Goal: Task Accomplishment & Management: Complete application form

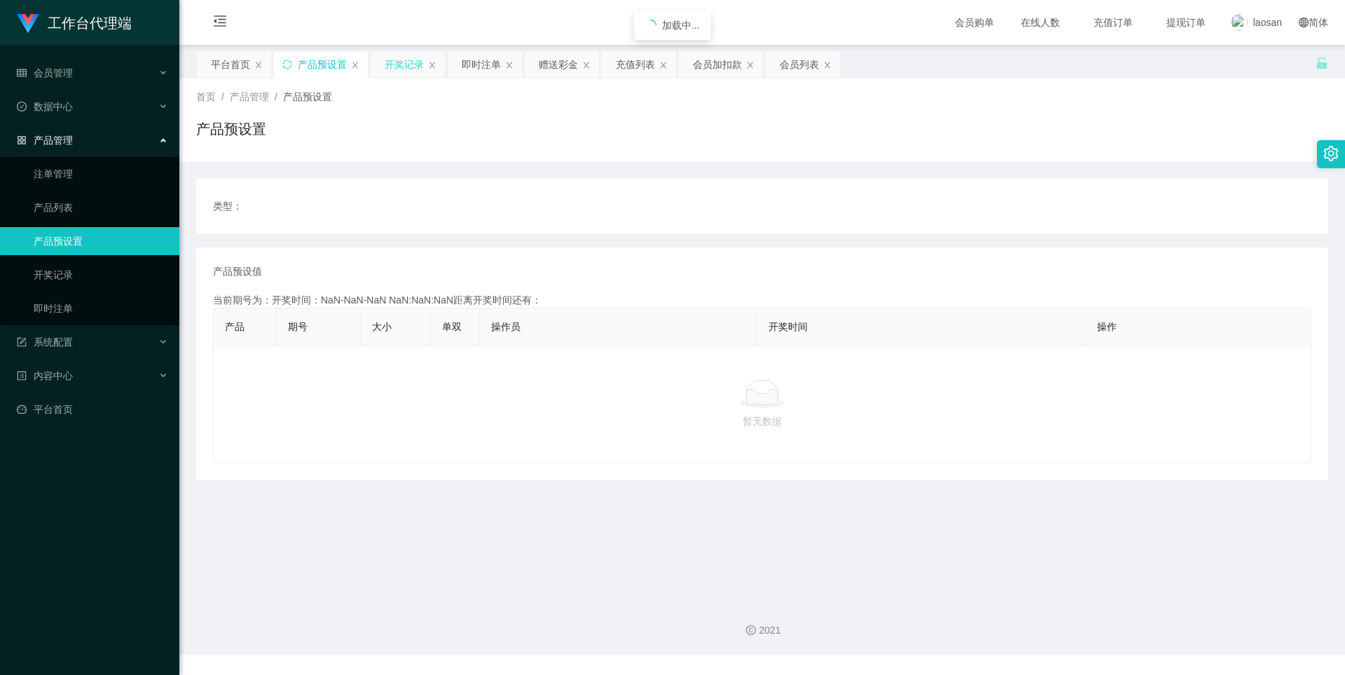
click at [394, 68] on div "开奖记录" at bounding box center [404, 64] width 39 height 27
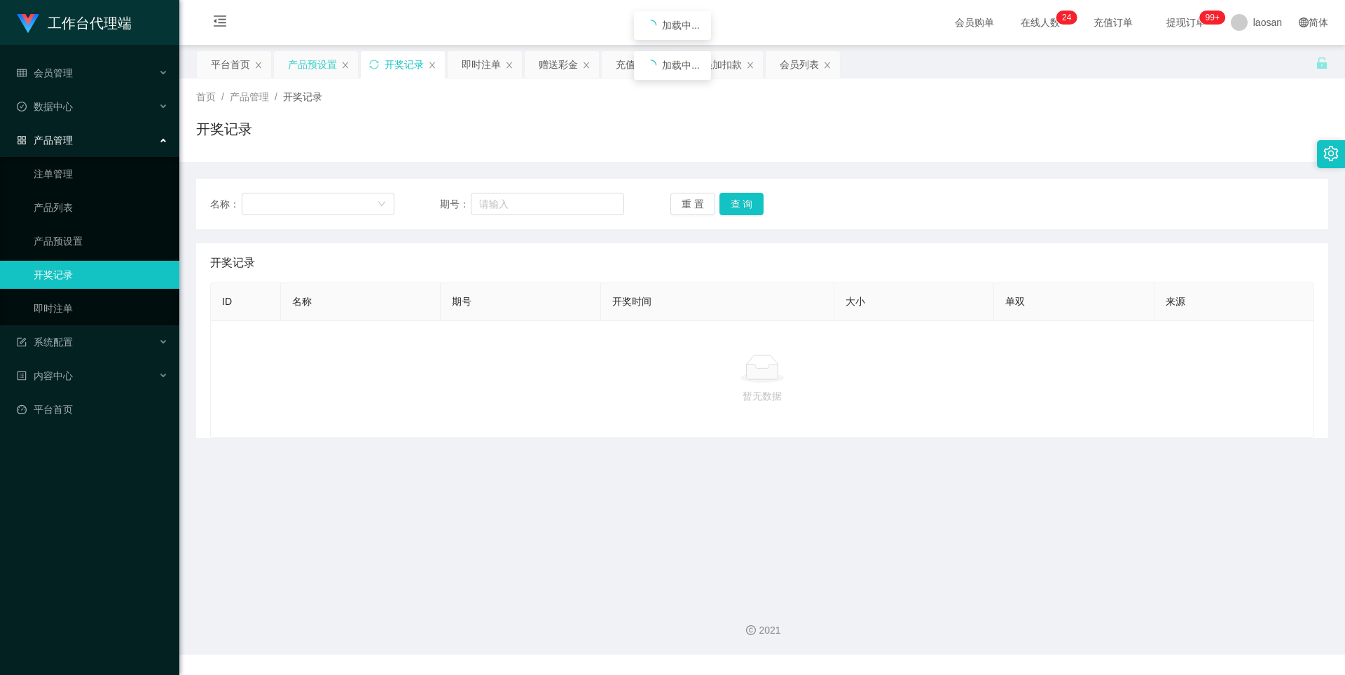
click at [301, 64] on div "产品预设置" at bounding box center [312, 64] width 49 height 27
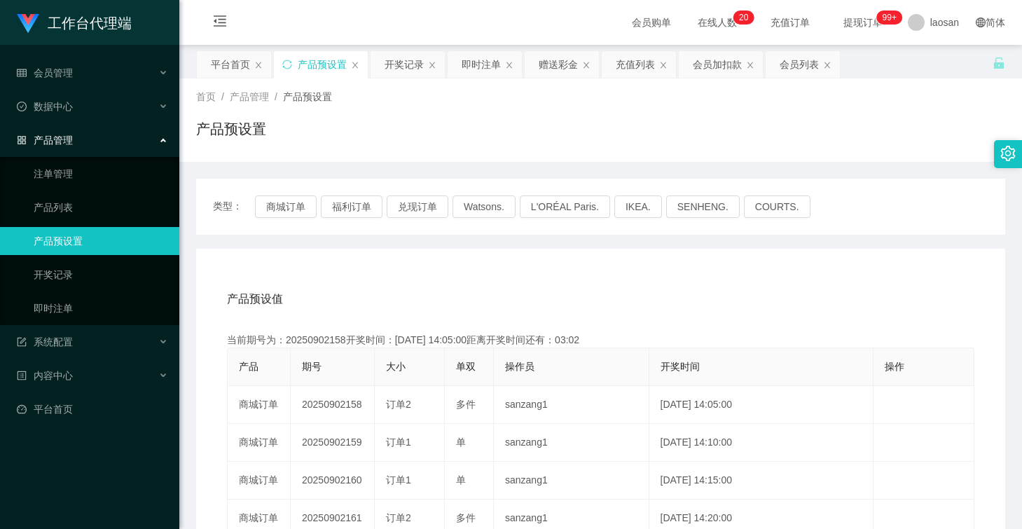
click at [703, 117] on div "首页 / 产品管理 / 产品预设置 / 产品预设置" at bounding box center [600, 120] width 809 height 61
click at [412, 203] on button "兑现订单" at bounding box center [418, 207] width 62 height 22
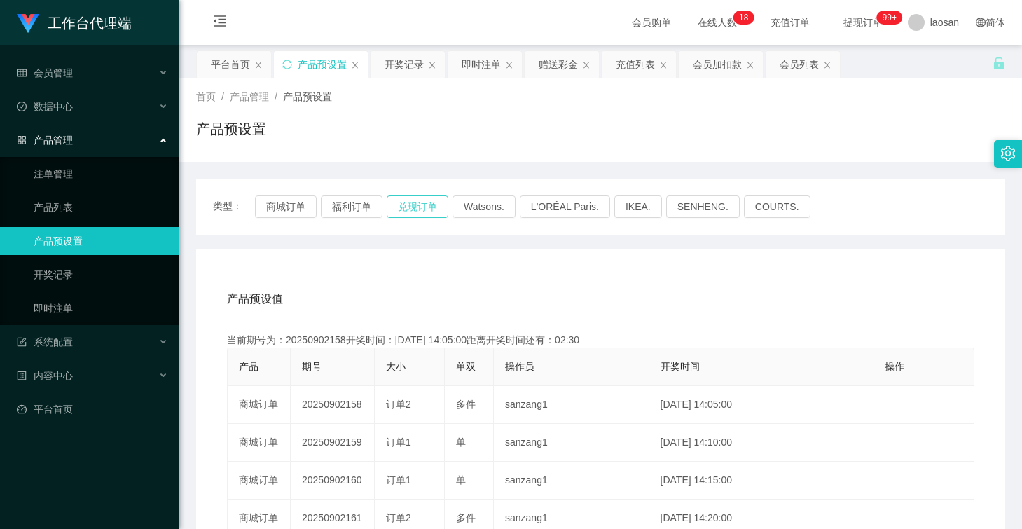
click at [412, 203] on button "兑现订单" at bounding box center [418, 207] width 62 height 22
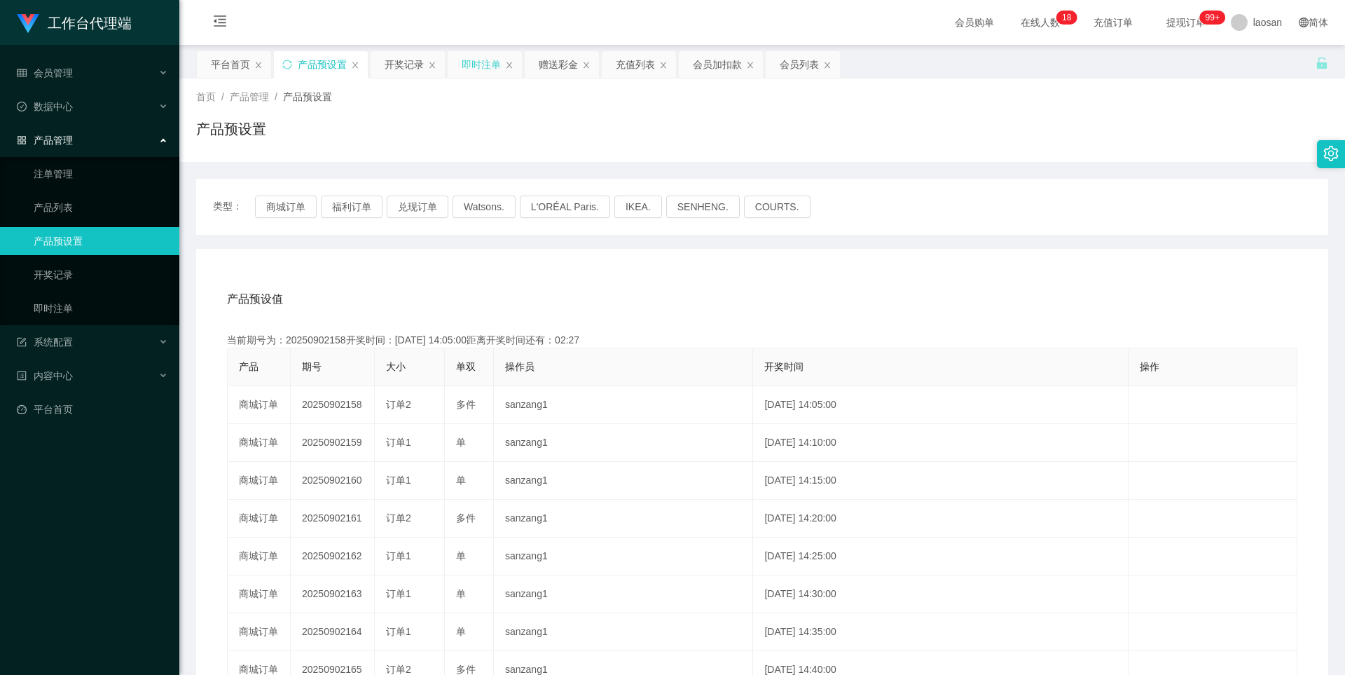
click at [481, 70] on div "即时注单" at bounding box center [481, 64] width 39 height 27
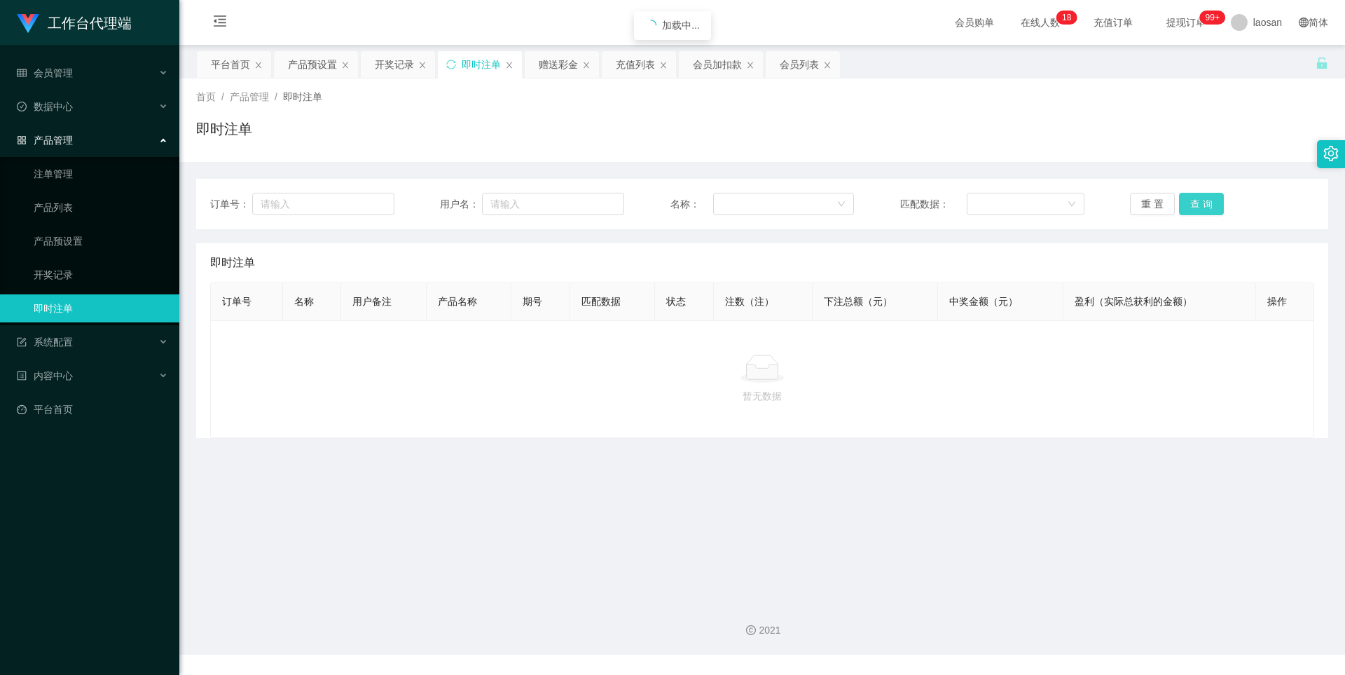
click at [1193, 200] on button "查 询" at bounding box center [1201, 204] width 45 height 22
click at [1146, 205] on button "重 置" at bounding box center [1152, 204] width 45 height 22
drag, startPoint x: 544, startPoint y: 61, endPoint x: 557, endPoint y: 62, distance: 13.3
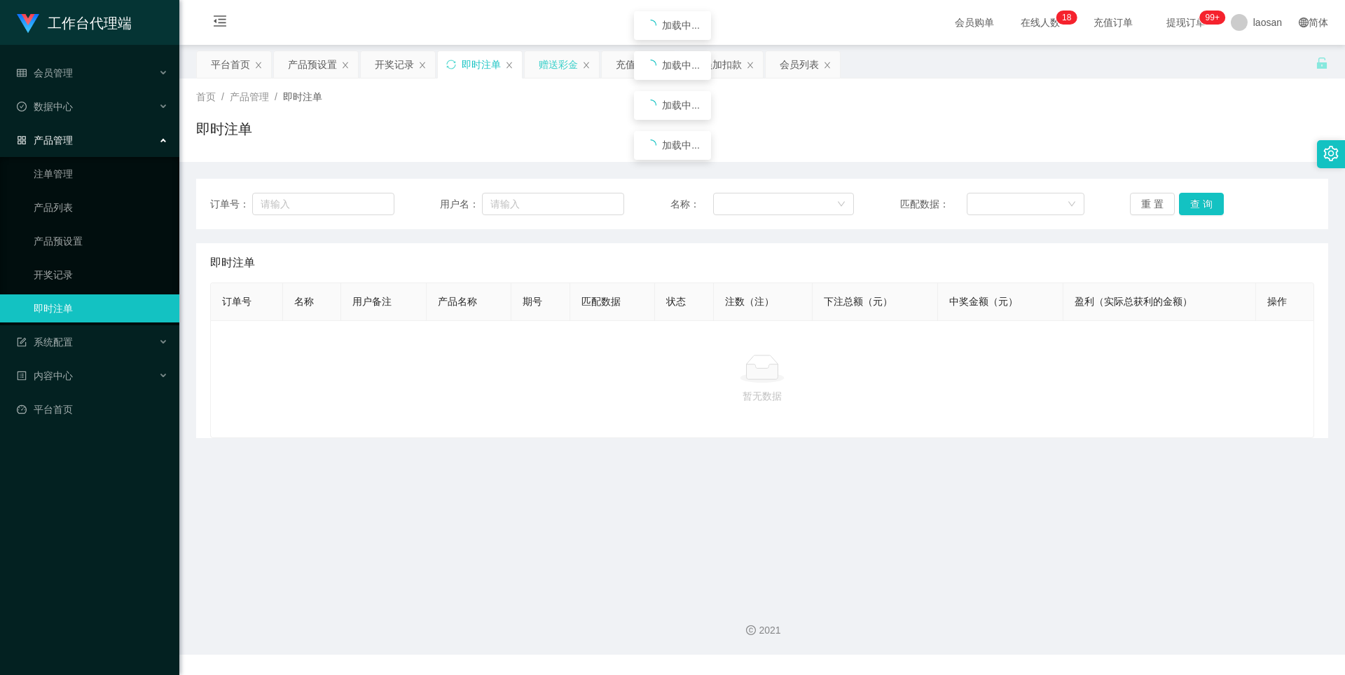
click at [544, 61] on div "赠送彩金" at bounding box center [558, 64] width 39 height 27
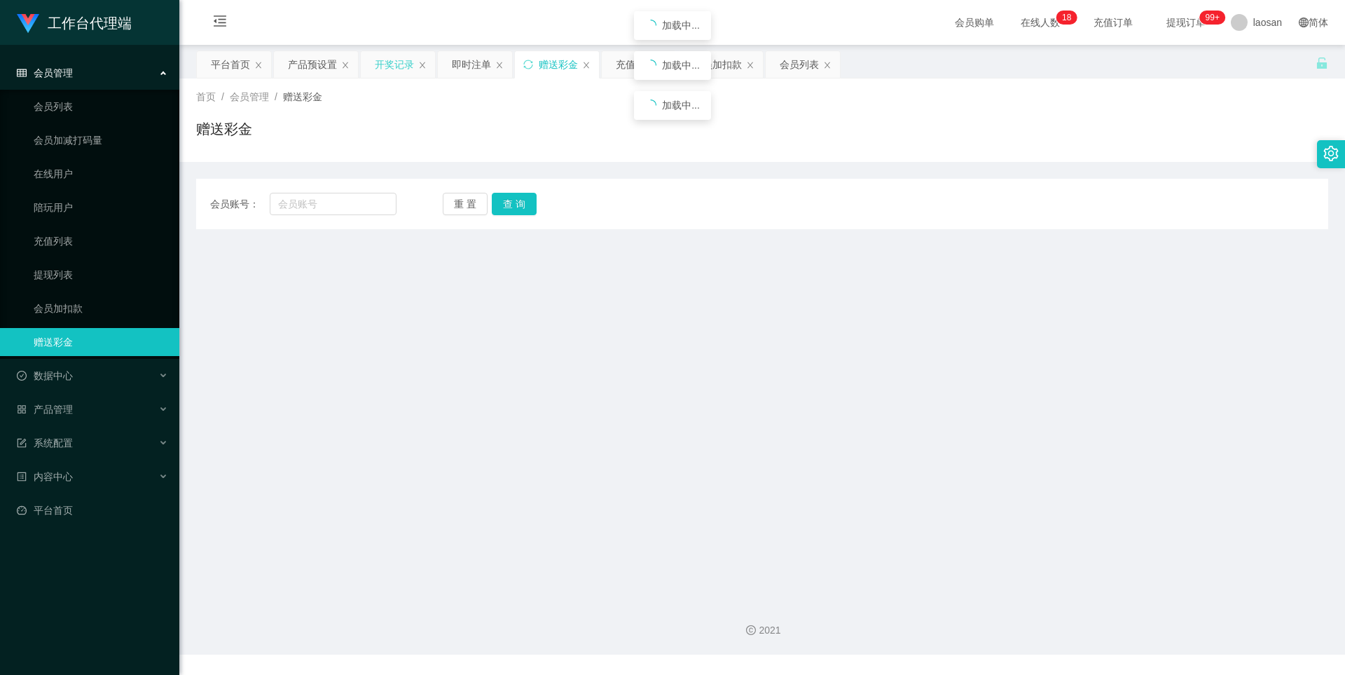
click at [394, 58] on div "开奖记录" at bounding box center [394, 64] width 39 height 27
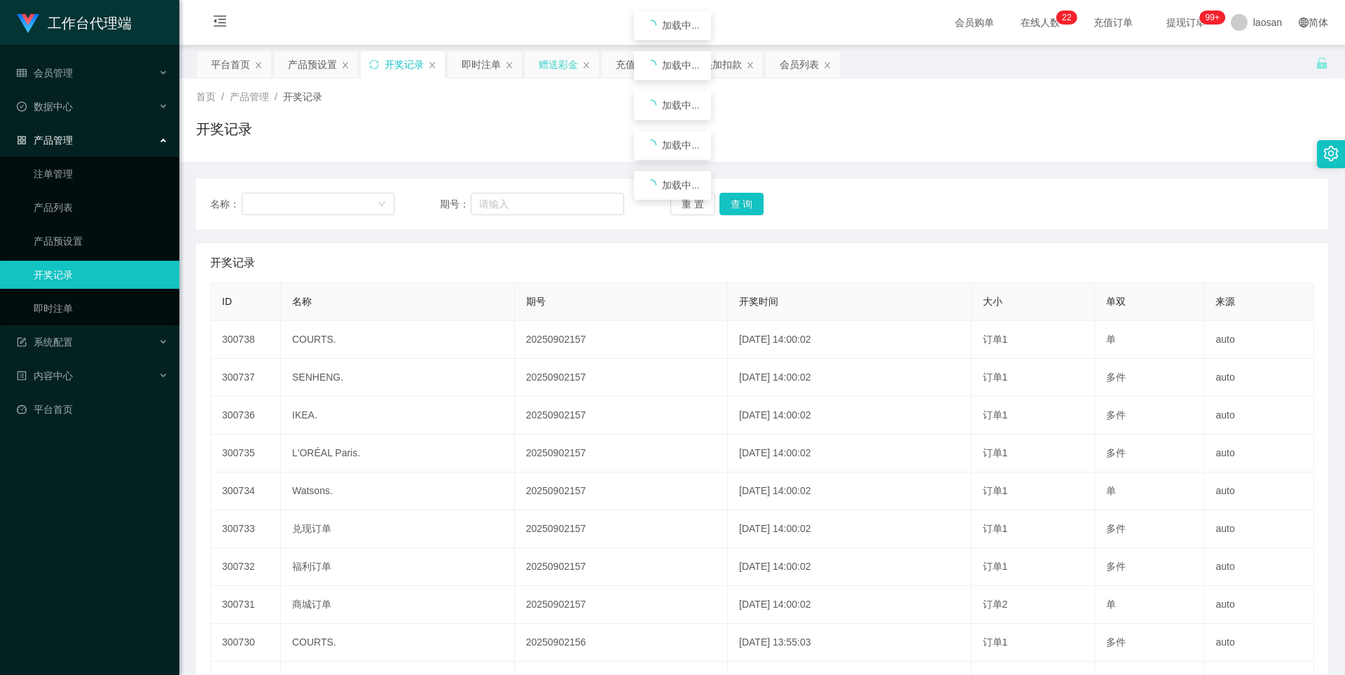
click at [540, 69] on div "赠送彩金" at bounding box center [558, 64] width 39 height 27
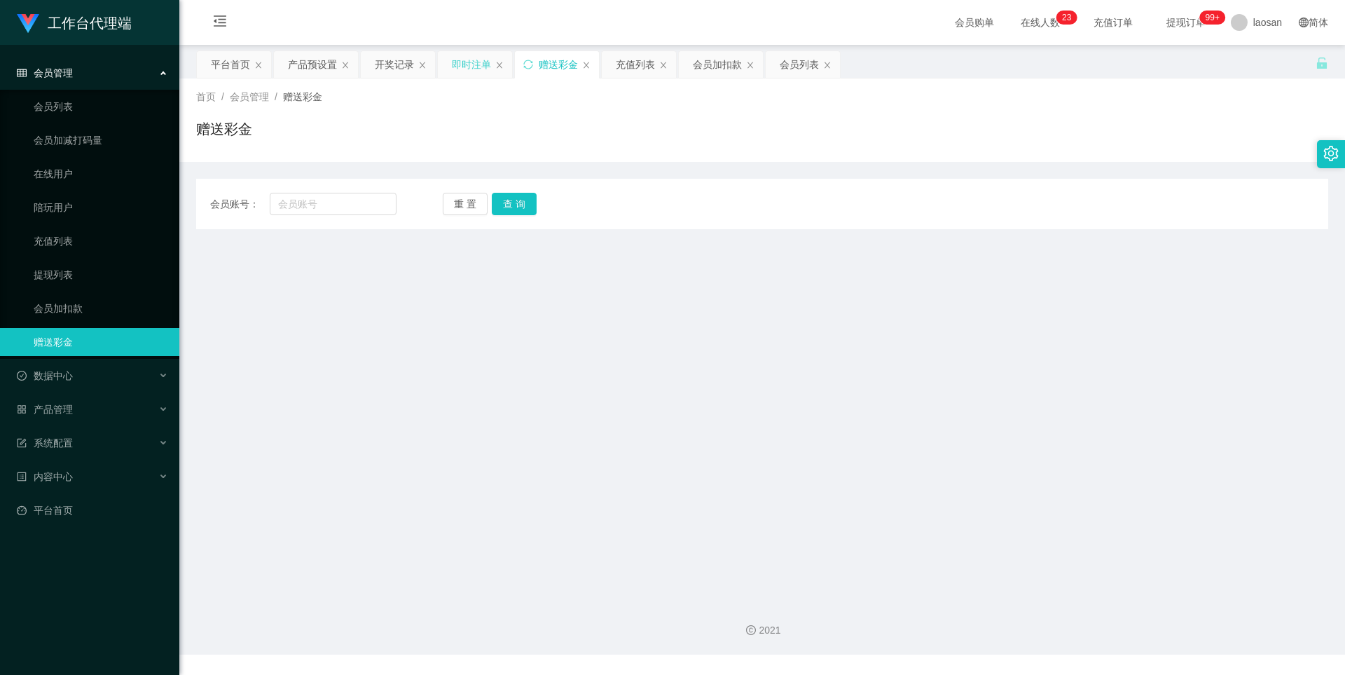
click at [468, 58] on div "即时注单" at bounding box center [471, 64] width 39 height 27
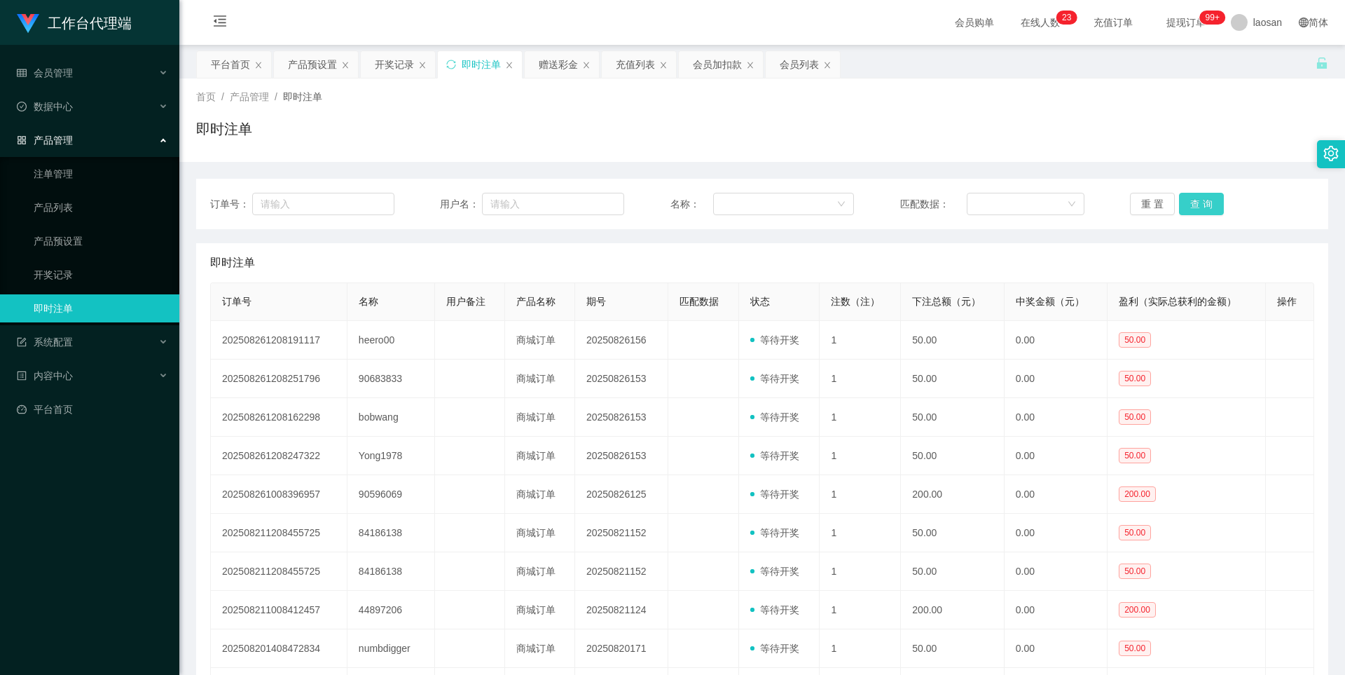
click at [1192, 196] on button "查 询" at bounding box center [1201, 204] width 45 height 22
click at [1193, 202] on button "查 询" at bounding box center [1201, 204] width 45 height 22
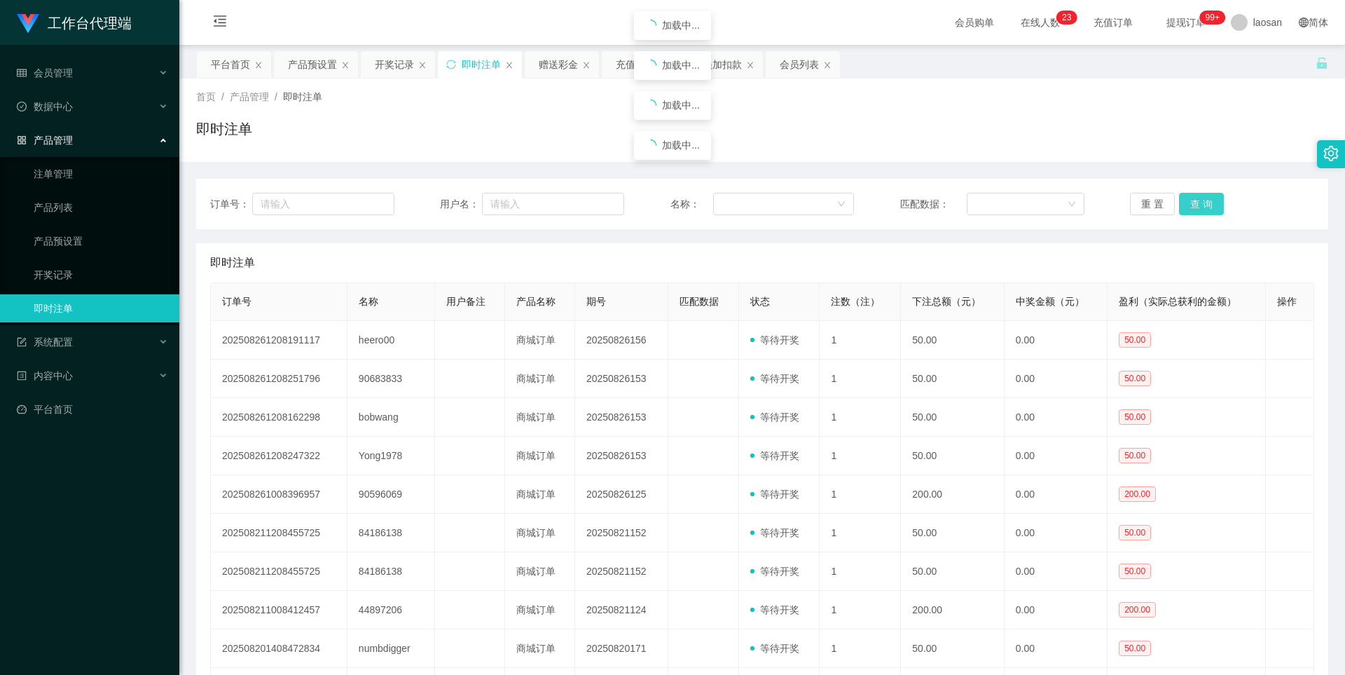
click at [1193, 202] on button "查 询" at bounding box center [1201, 204] width 45 height 22
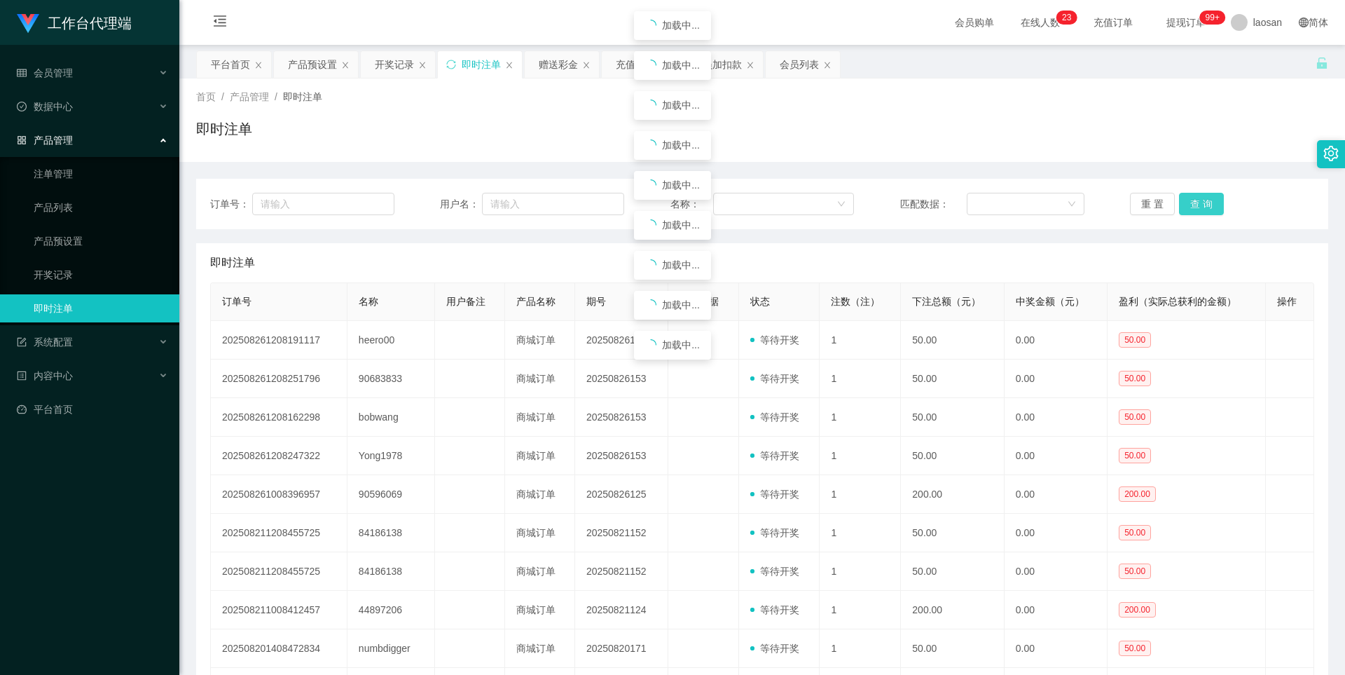
click at [1193, 202] on button "查 询" at bounding box center [1201, 204] width 45 height 22
click at [1191, 207] on button "查 询" at bounding box center [1201, 204] width 45 height 22
click at [1189, 207] on button "查 询" at bounding box center [1201, 204] width 45 height 22
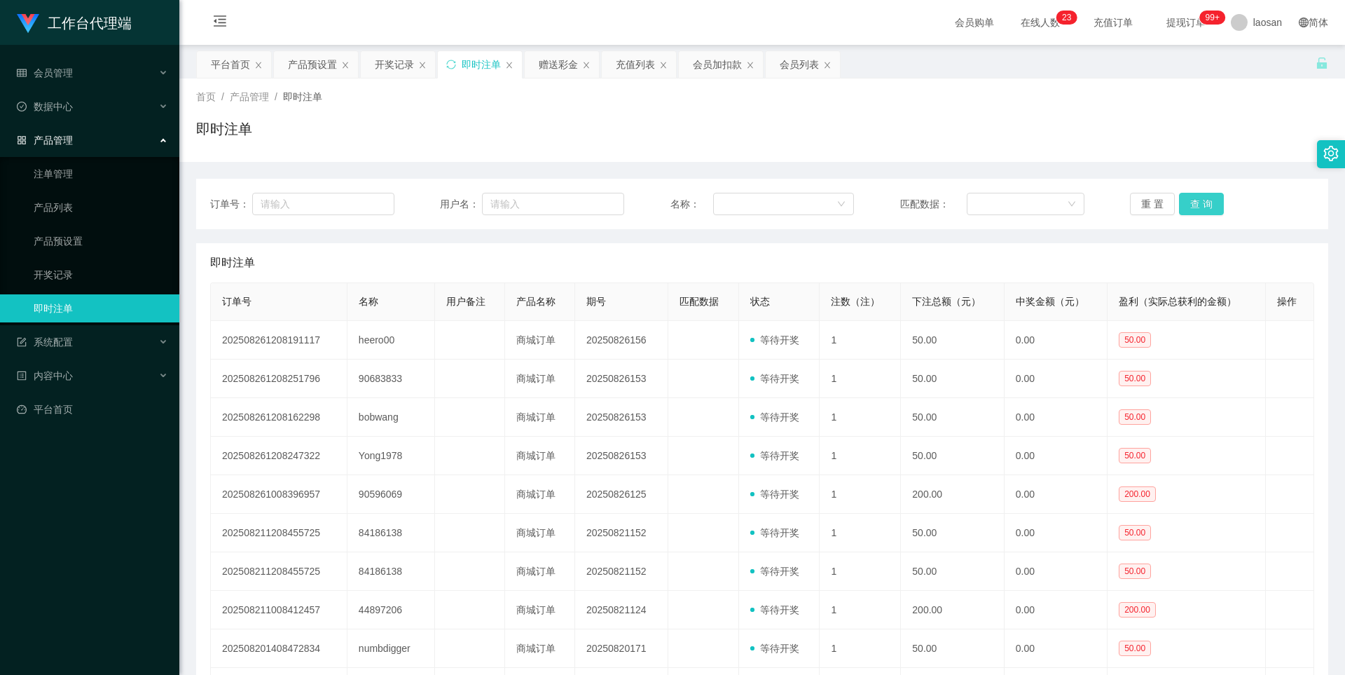
click at [1189, 207] on button "查 询" at bounding box center [1201, 204] width 45 height 22
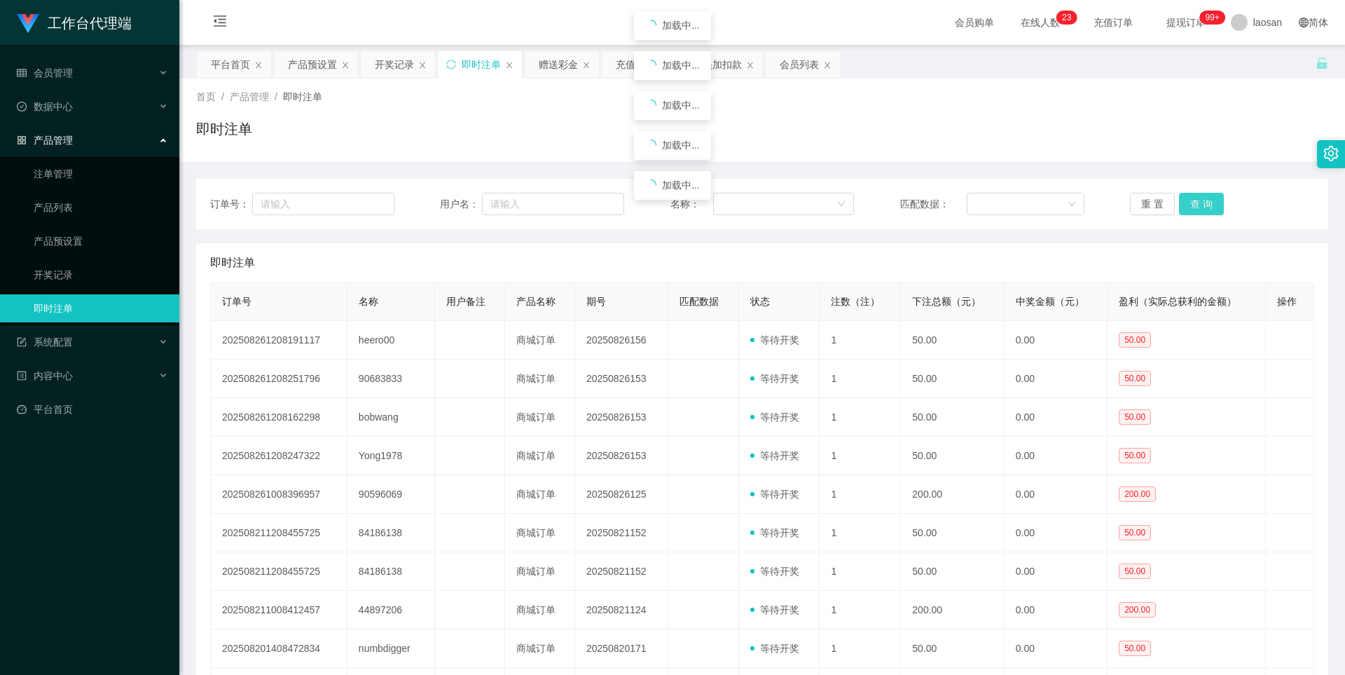
click at [1189, 207] on button "查 询" at bounding box center [1201, 204] width 45 height 22
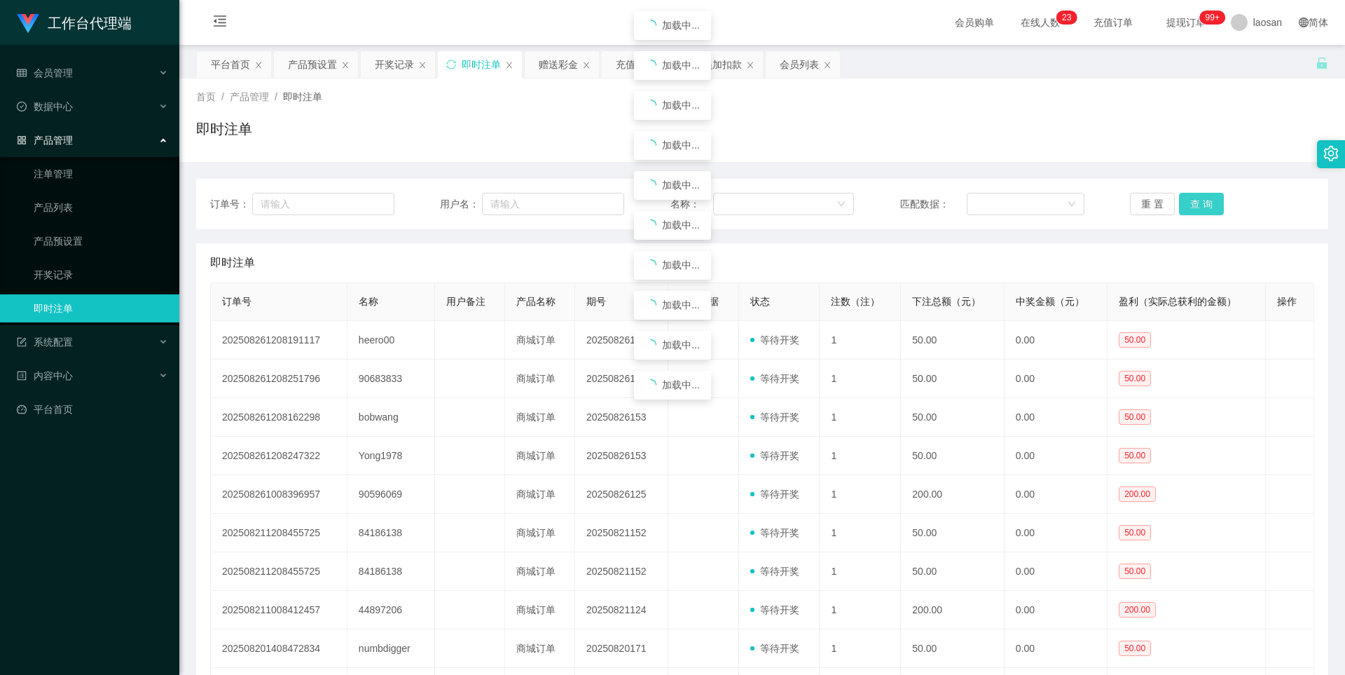
click at [1189, 207] on button "查 询" at bounding box center [1201, 204] width 45 height 22
click at [548, 214] on div "订单号： 用户名： 名称： 匹配数据： 重 置 查 询" at bounding box center [762, 204] width 1132 height 50
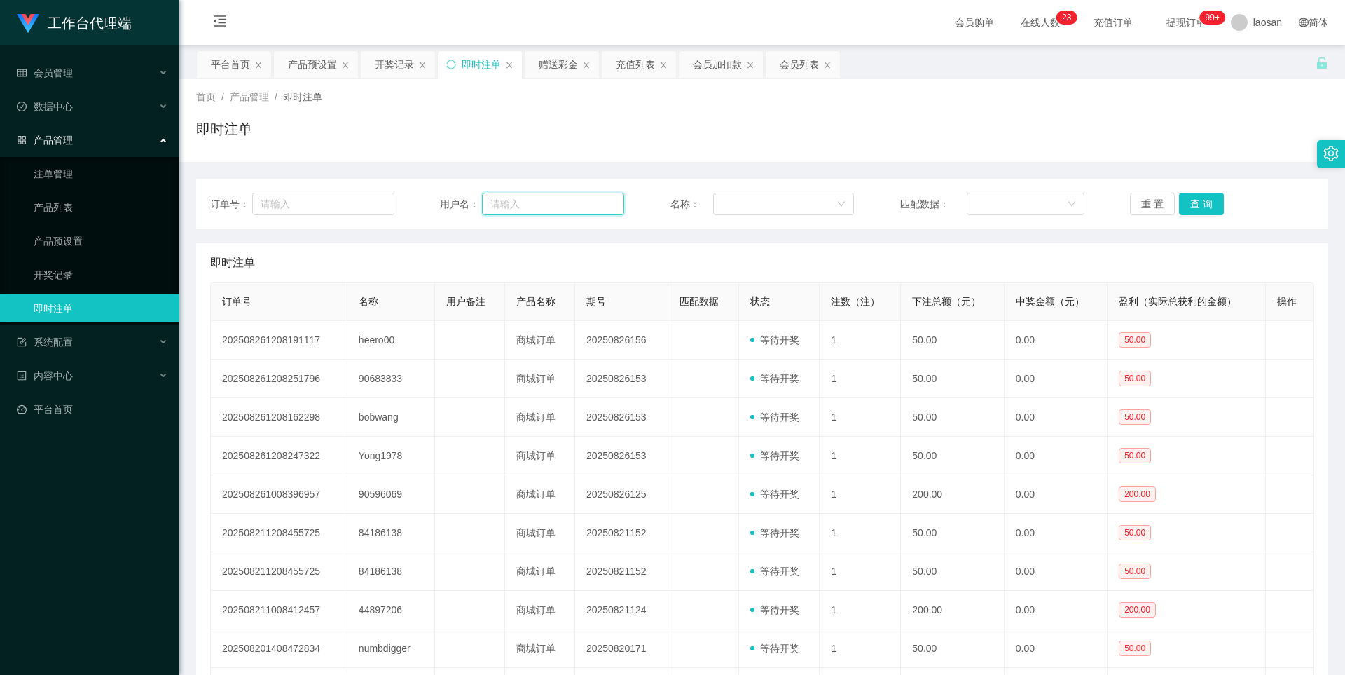
click at [547, 202] on input "text" at bounding box center [553, 204] width 142 height 22
paste input "Kenny168"
type input "Kenny168"
click at [1194, 206] on button "查 询" at bounding box center [1201, 204] width 45 height 22
drag, startPoint x: 539, startPoint y: 202, endPoint x: 252, endPoint y: 200, distance: 287.3
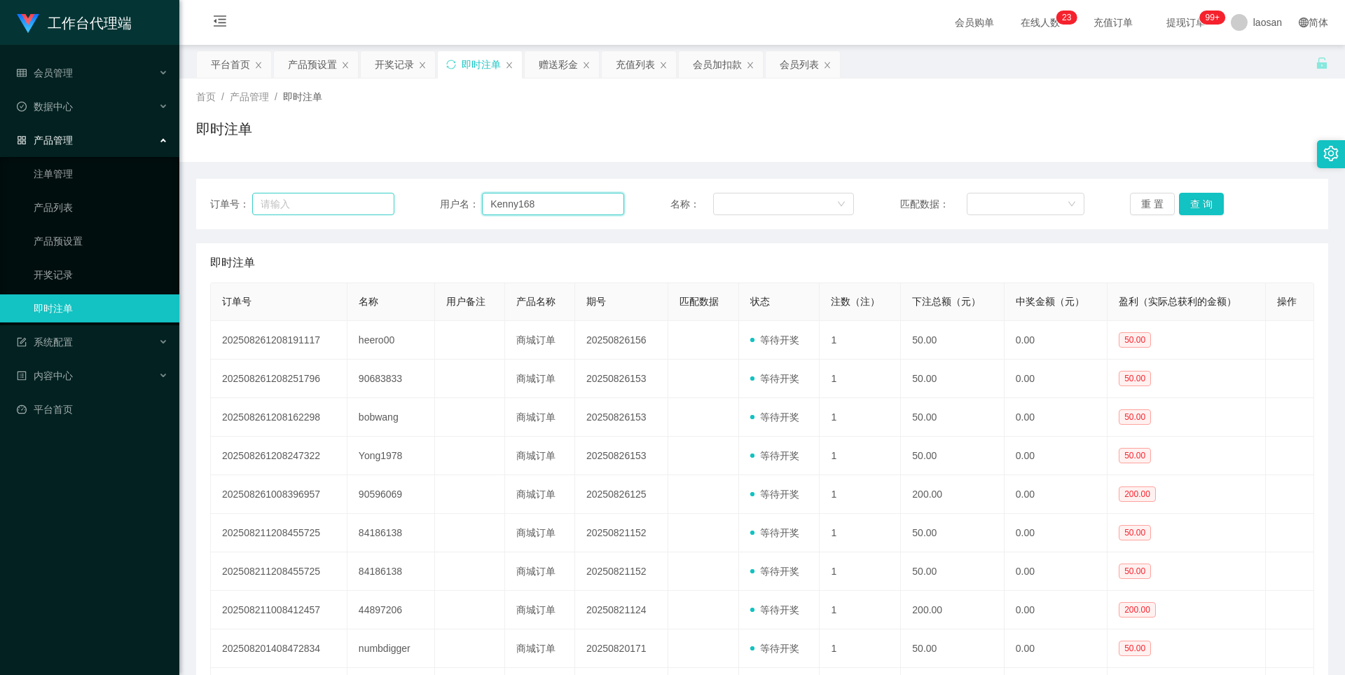
click at [252, 200] on div "订单号： 用户名： Kenny168 名称： 匹配数据： 重 置 查 询" at bounding box center [762, 204] width 1104 height 22
click at [750, 196] on div at bounding box center [779, 203] width 115 height 21
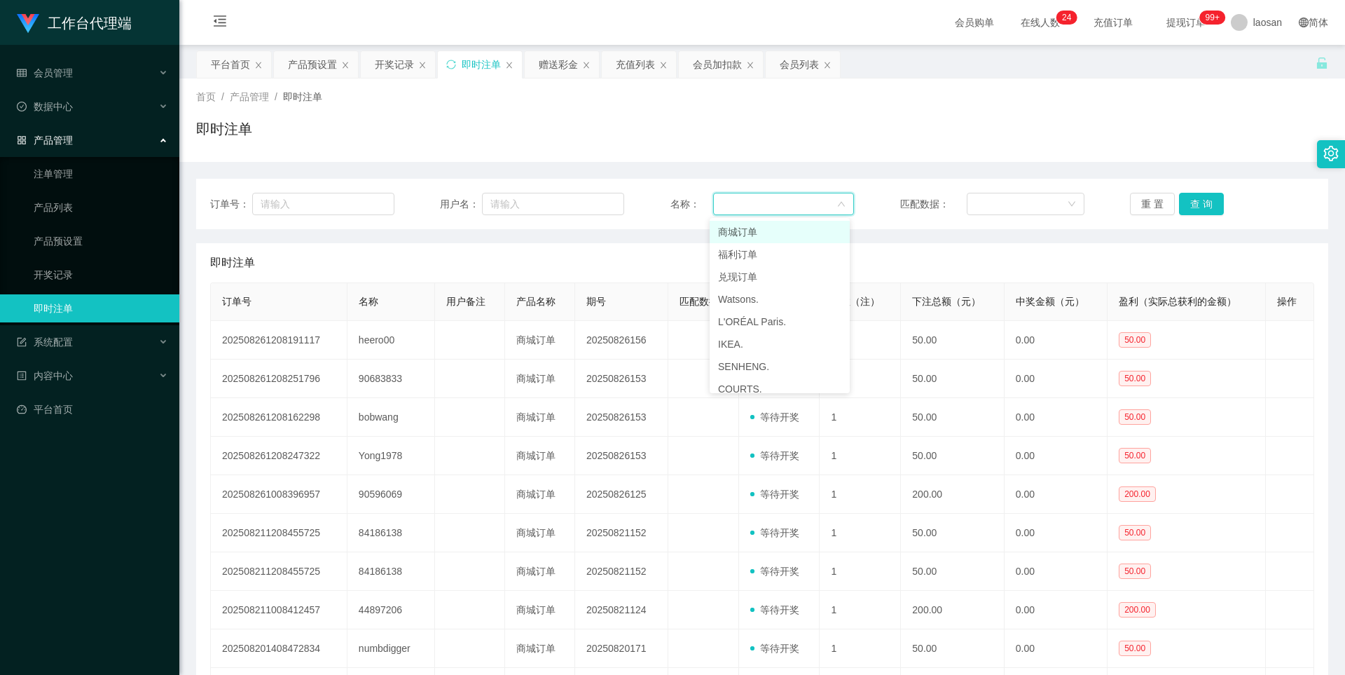
click at [748, 206] on div at bounding box center [779, 203] width 115 height 21
click at [788, 203] on div at bounding box center [779, 203] width 115 height 21
click at [762, 231] on li "商城订单" at bounding box center [780, 232] width 140 height 22
click at [762, 207] on div "商城订单" at bounding box center [779, 203] width 115 height 21
click at [758, 270] on li "兑现订单" at bounding box center [780, 277] width 140 height 22
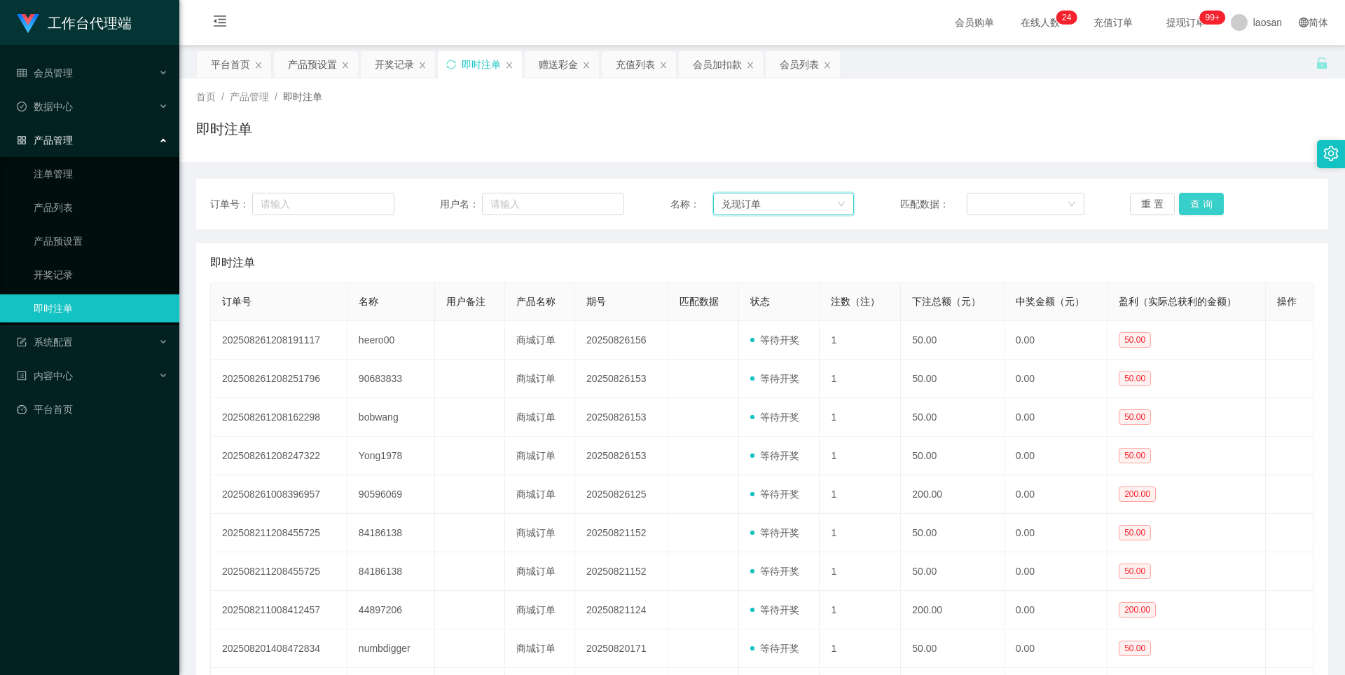
click at [1211, 211] on button "查 询" at bounding box center [1201, 204] width 45 height 22
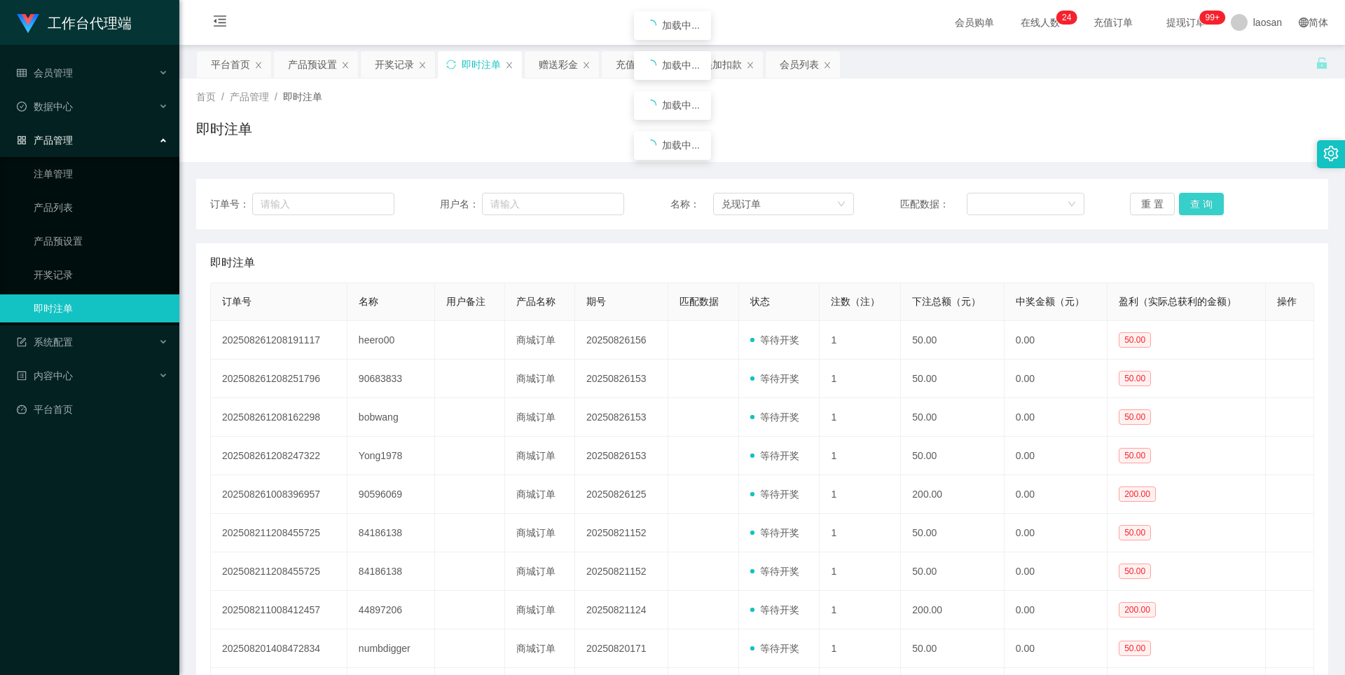
click at [1211, 211] on button "查 询" at bounding box center [1201, 204] width 45 height 22
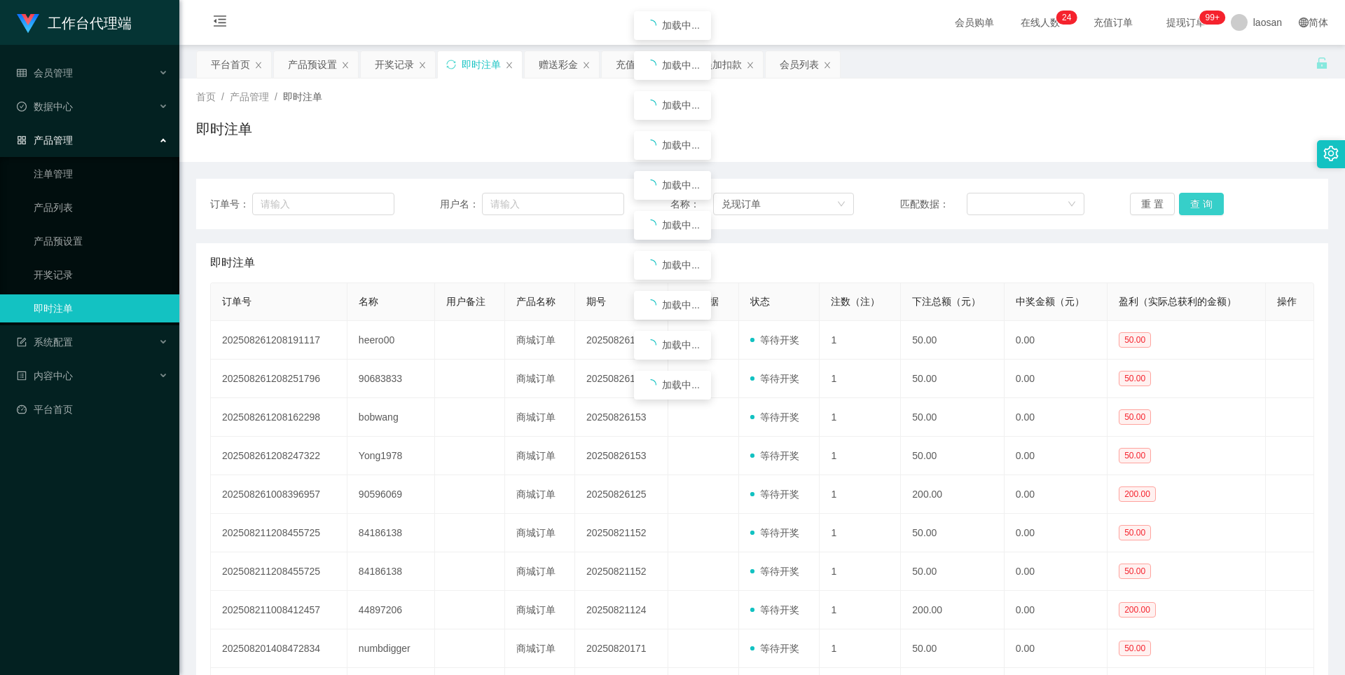
click at [1211, 211] on button "查 询" at bounding box center [1201, 204] width 45 height 22
click at [1195, 198] on button "查 询" at bounding box center [1201, 204] width 45 height 22
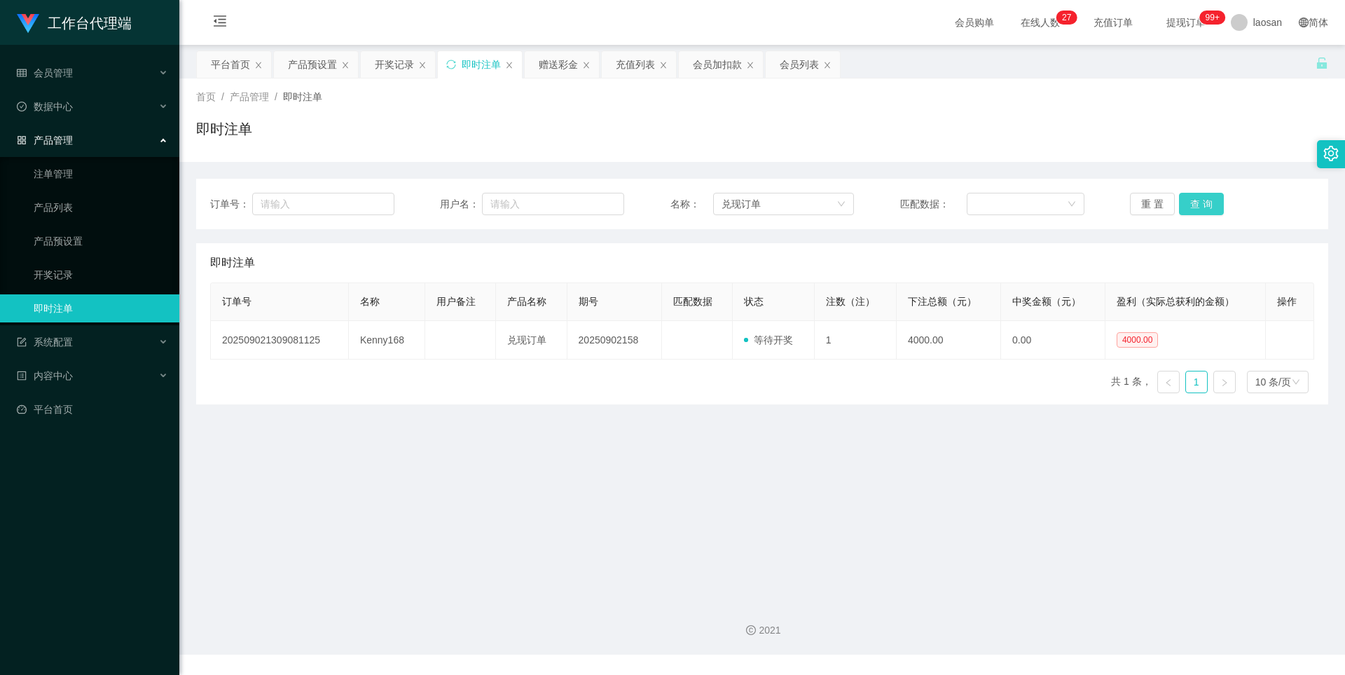
click at [1195, 198] on button "查 询" at bounding box center [1201, 204] width 45 height 22
click at [1205, 205] on button "查 询" at bounding box center [1201, 204] width 45 height 22
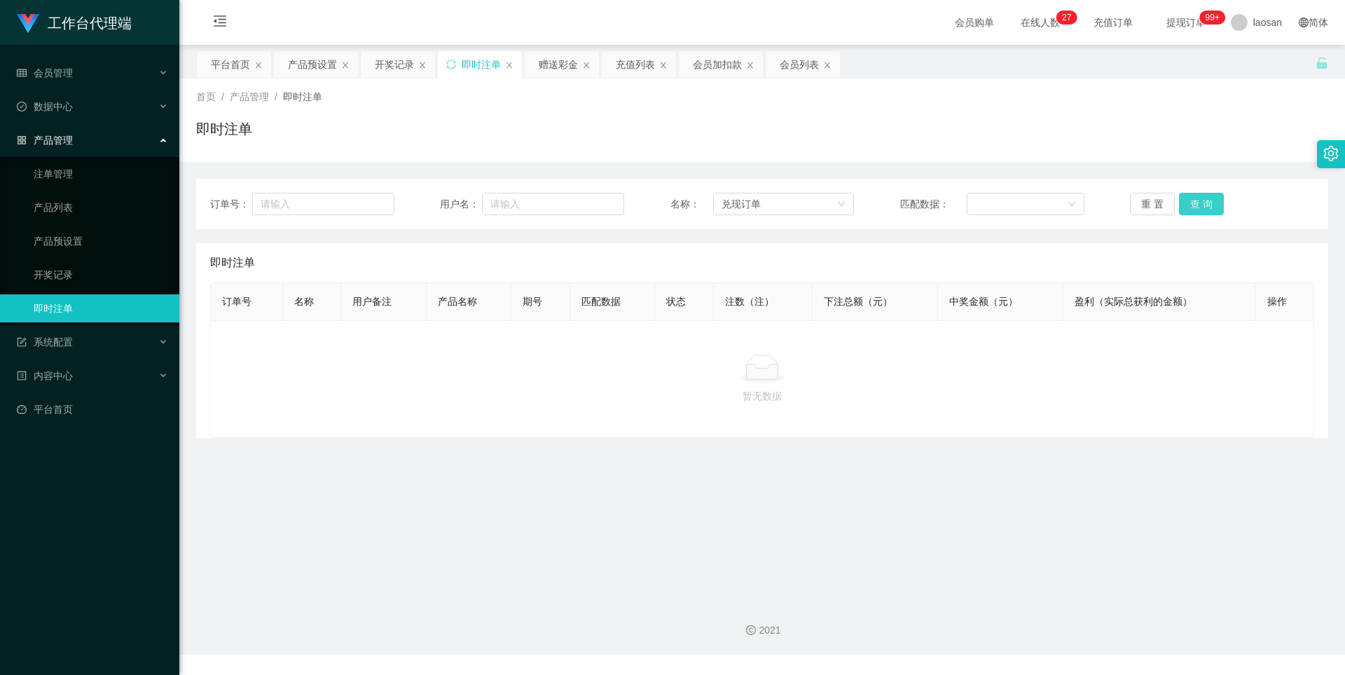
click at [1205, 205] on button "查 询" at bounding box center [1201, 204] width 45 height 22
click at [451, 60] on icon "图标: sync" at bounding box center [451, 65] width 10 height 10
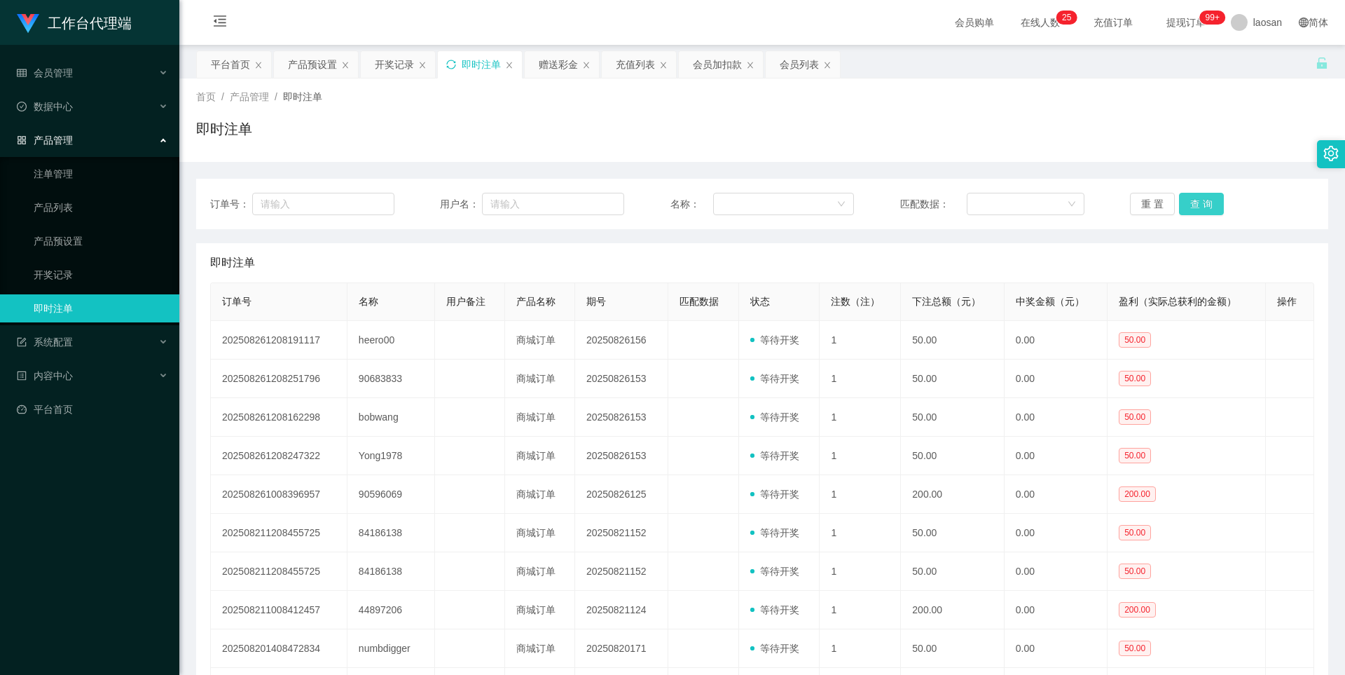
click at [1192, 205] on button "查 询" at bounding box center [1201, 204] width 45 height 22
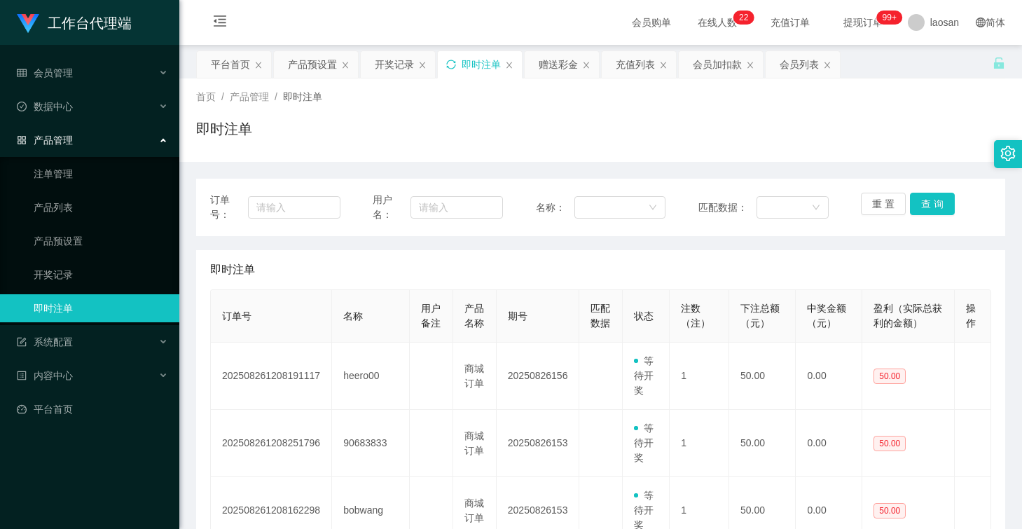
click at [732, 131] on div "即时注单" at bounding box center [600, 134] width 809 height 32
click at [546, 64] on div "赠送彩金" at bounding box center [558, 64] width 39 height 27
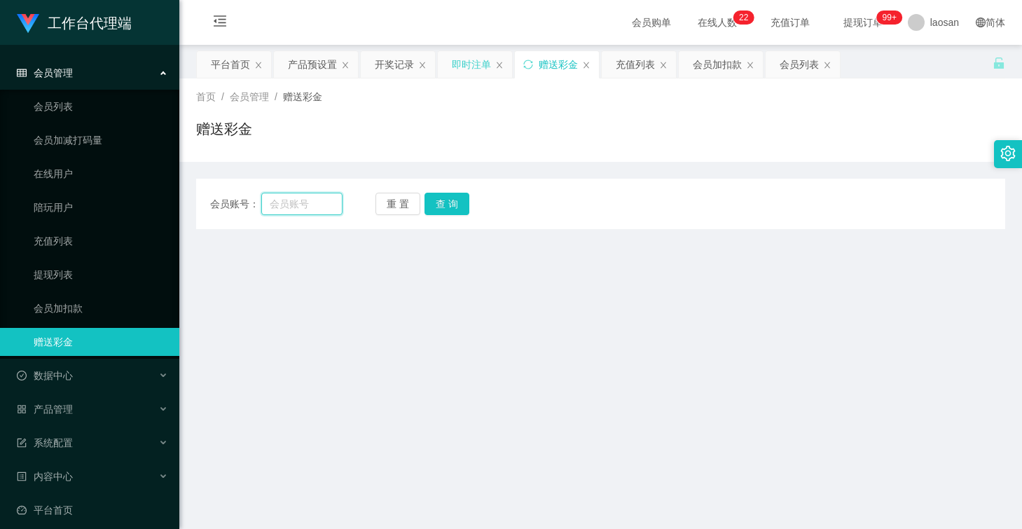
click at [318, 205] on input "text" at bounding box center [301, 204] width 81 height 22
paste input "Kenny168"
type input "Kenny168"
click at [439, 203] on button "查 询" at bounding box center [447, 204] width 45 height 22
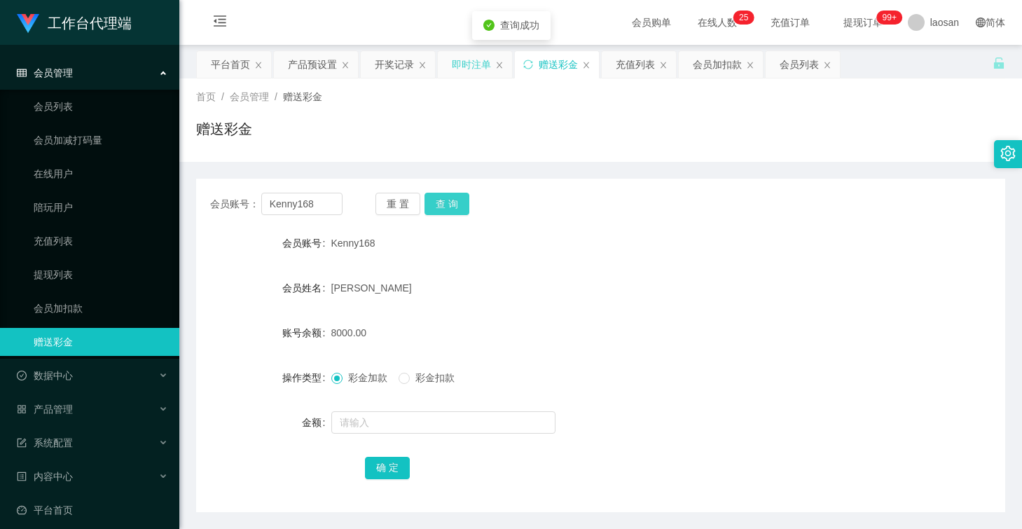
click at [440, 203] on button "查 询" at bounding box center [447, 204] width 45 height 22
click at [440, 203] on button "查 询" at bounding box center [455, 204] width 60 height 22
click at [440, 203] on button "查 询" at bounding box center [447, 204] width 45 height 22
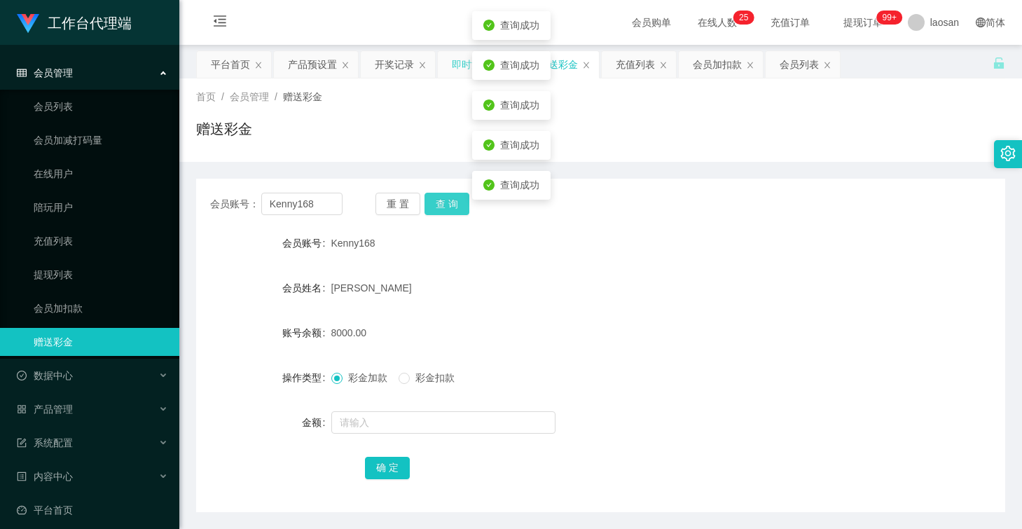
click at [440, 203] on button "查 询" at bounding box center [447, 204] width 45 height 22
click at [434, 111] on div "首页 / 会员管理 / 赠送彩金 / 赠送彩金" at bounding box center [600, 120] width 809 height 61
click at [451, 63] on div "即时注单" at bounding box center [475, 64] width 74 height 27
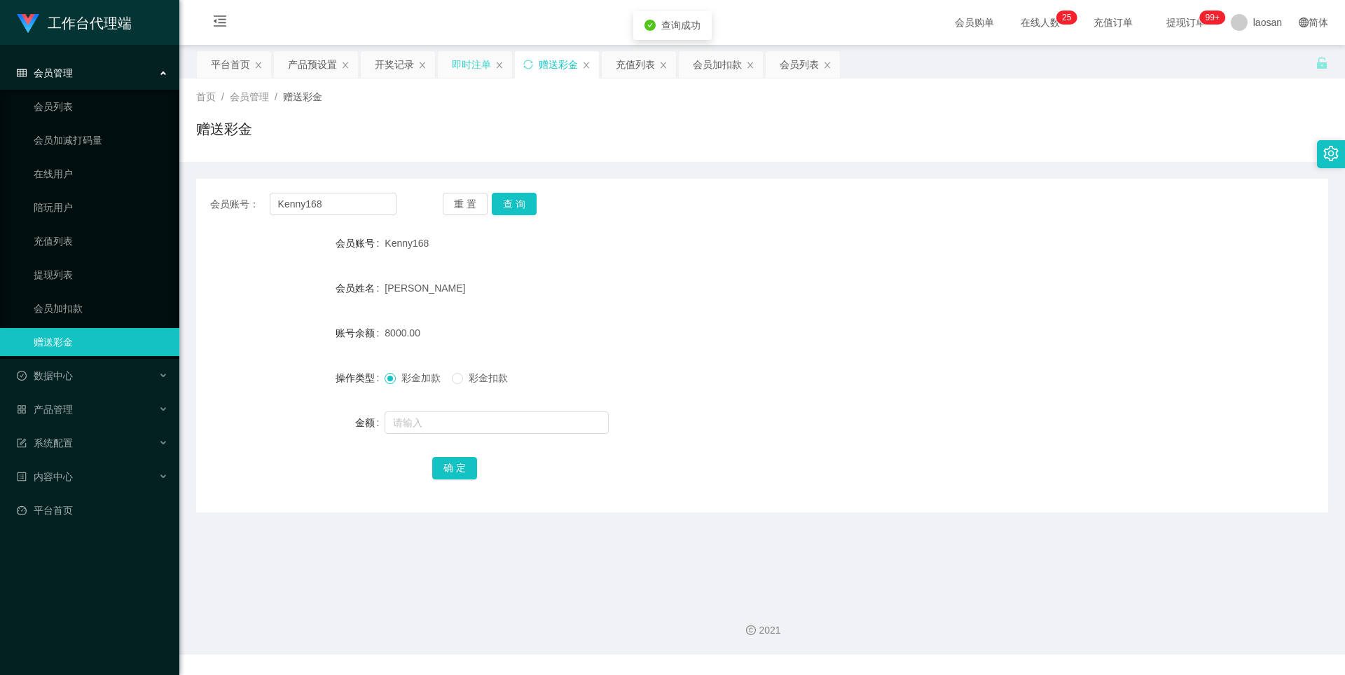
drag, startPoint x: 471, startPoint y: 62, endPoint x: 478, endPoint y: 106, distance: 44.0
click at [471, 62] on div "即时注单" at bounding box center [471, 64] width 39 height 27
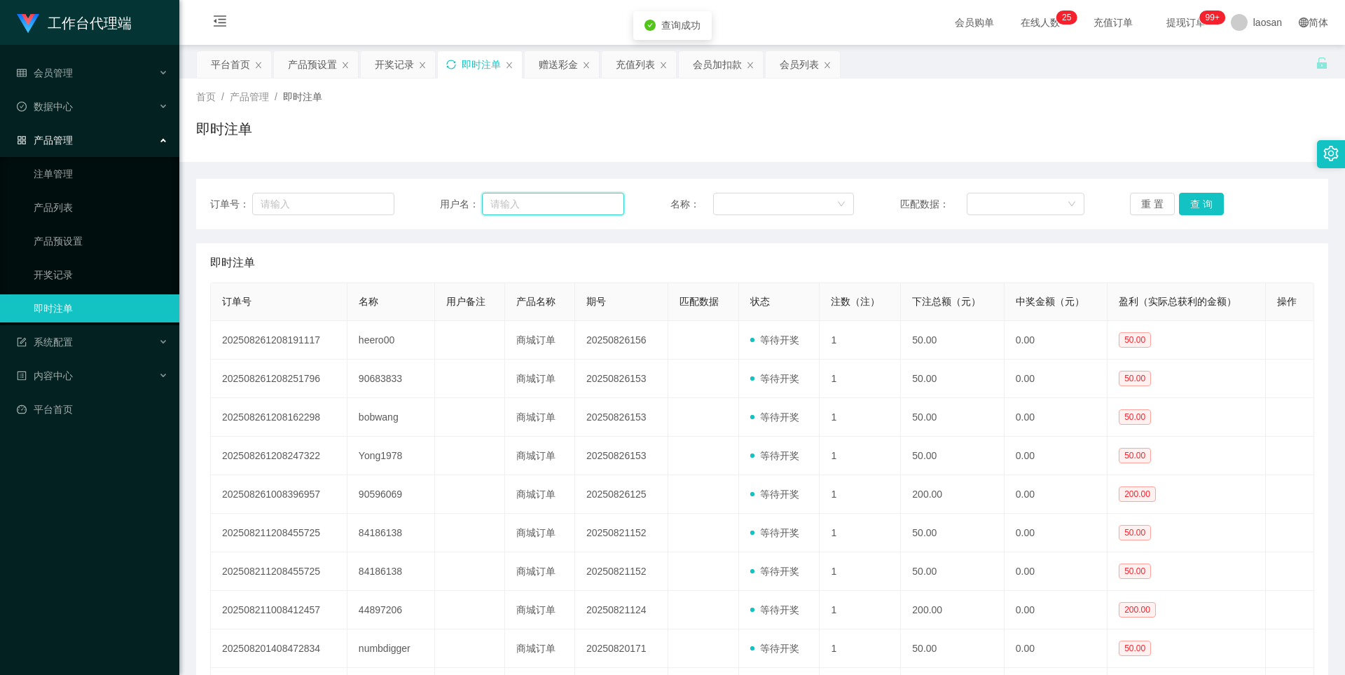
click at [555, 213] on input "text" at bounding box center [553, 204] width 142 height 22
paste input "Kenny168"
type input "Kenny168"
click at [1196, 209] on button "查 询" at bounding box center [1201, 204] width 45 height 22
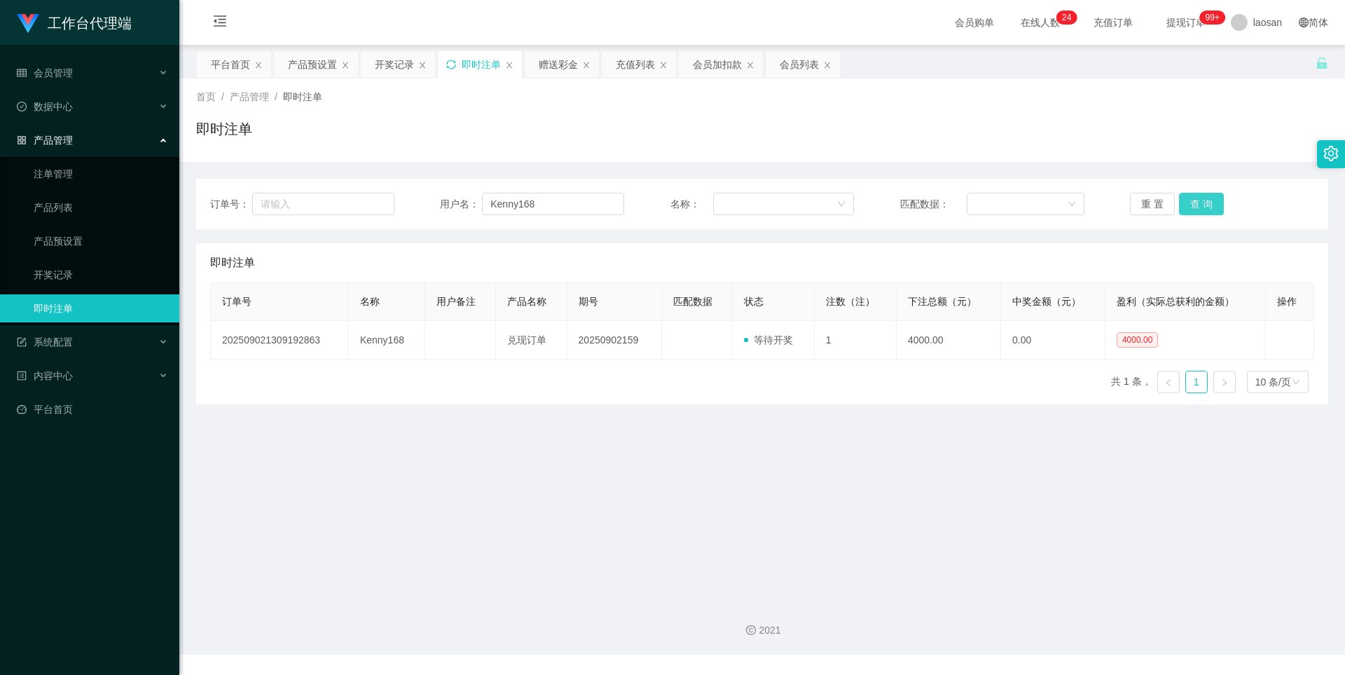
click at [1187, 205] on button "查 询" at bounding box center [1201, 204] width 45 height 22
click at [567, 60] on div "赠送彩金" at bounding box center [558, 64] width 39 height 27
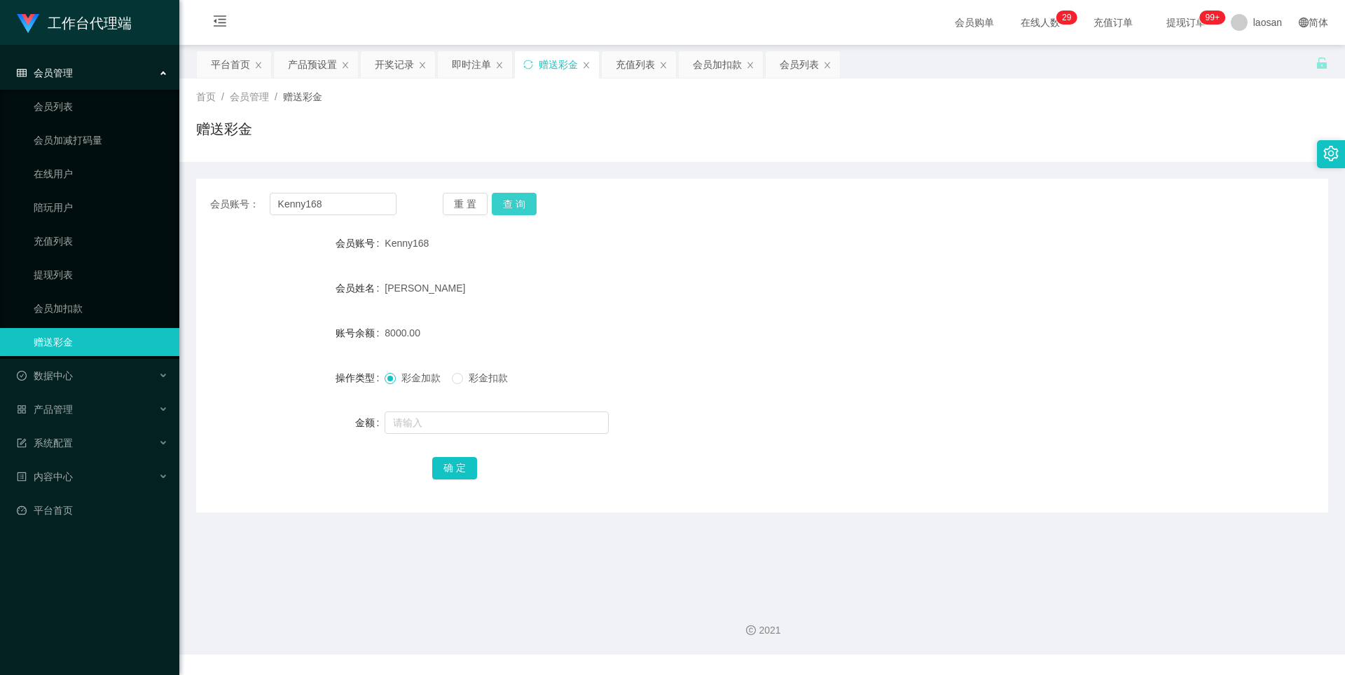
click at [521, 205] on button "查 询" at bounding box center [514, 204] width 45 height 22
drag, startPoint x: 366, startPoint y: 208, endPoint x: 0, endPoint y: 189, distance: 367.0
click at [0, 189] on section "工作台代理端 会员管理 会员列表 会员加减打码量 在线用户 陪玩用户 充值列表 提现列表 会员加扣款 赠送彩金 数据中心 产品管理 注单管理 产品列表 产品预…" at bounding box center [672, 327] width 1345 height 655
click at [395, 62] on div "开奖记录" at bounding box center [394, 64] width 39 height 27
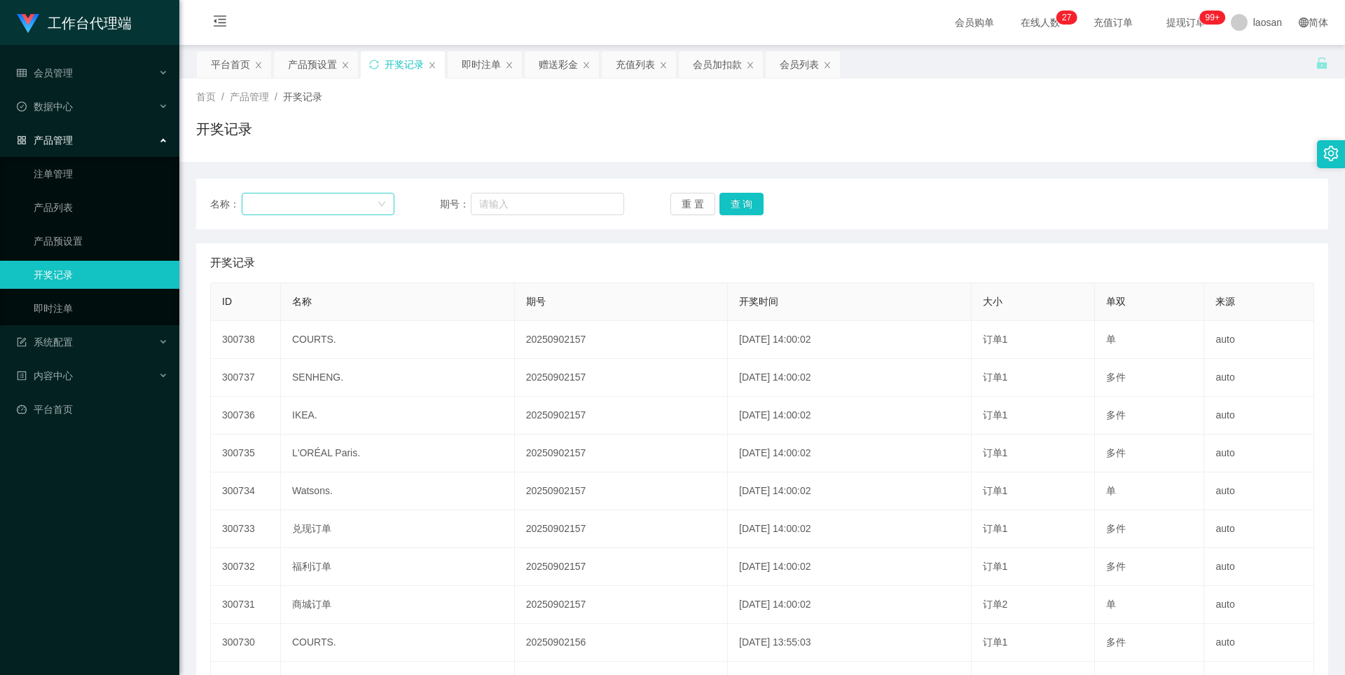
click at [359, 205] on div at bounding box center [313, 203] width 127 height 21
drag, startPoint x: 451, startPoint y: 198, endPoint x: 510, endPoint y: 202, distance: 59.0
click at [456, 198] on span "期号：" at bounding box center [455, 204] width 31 height 15
click at [513, 202] on input "text" at bounding box center [547, 204] width 153 height 22
paste input "Kenny168"
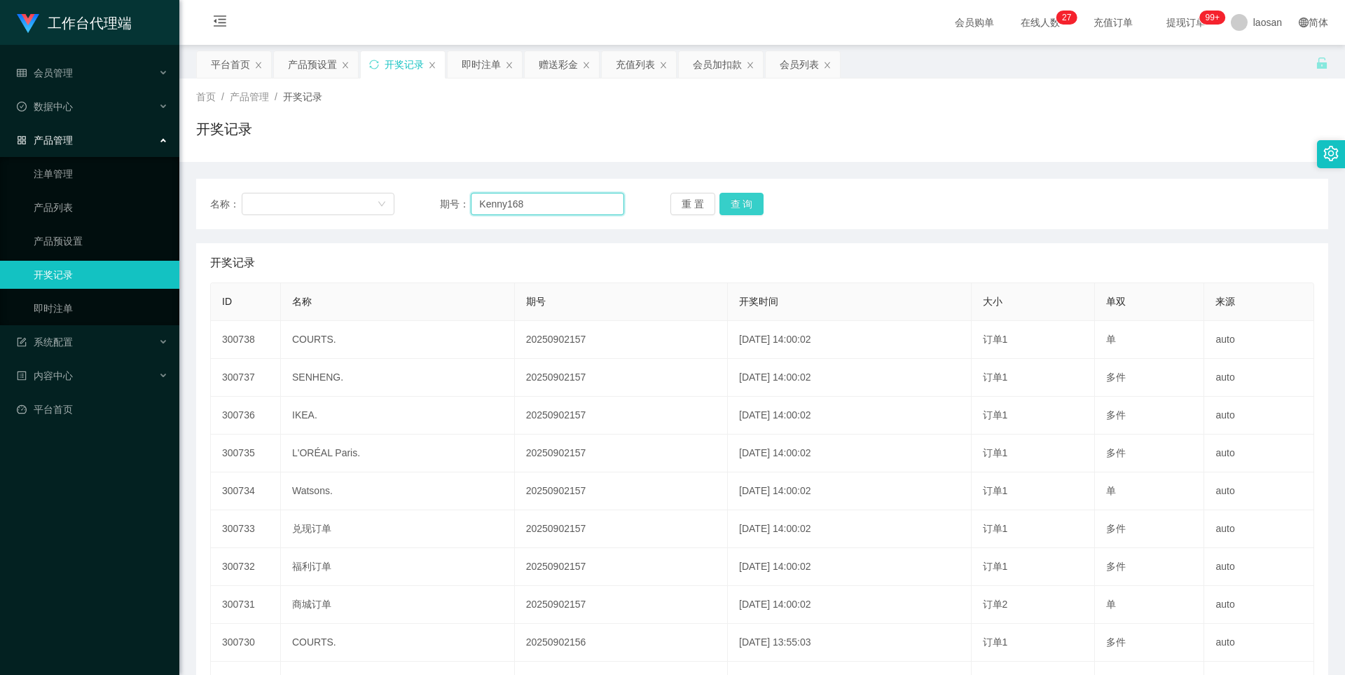
type input "Kenny168"
click at [740, 204] on button "查 询" at bounding box center [742, 204] width 45 height 22
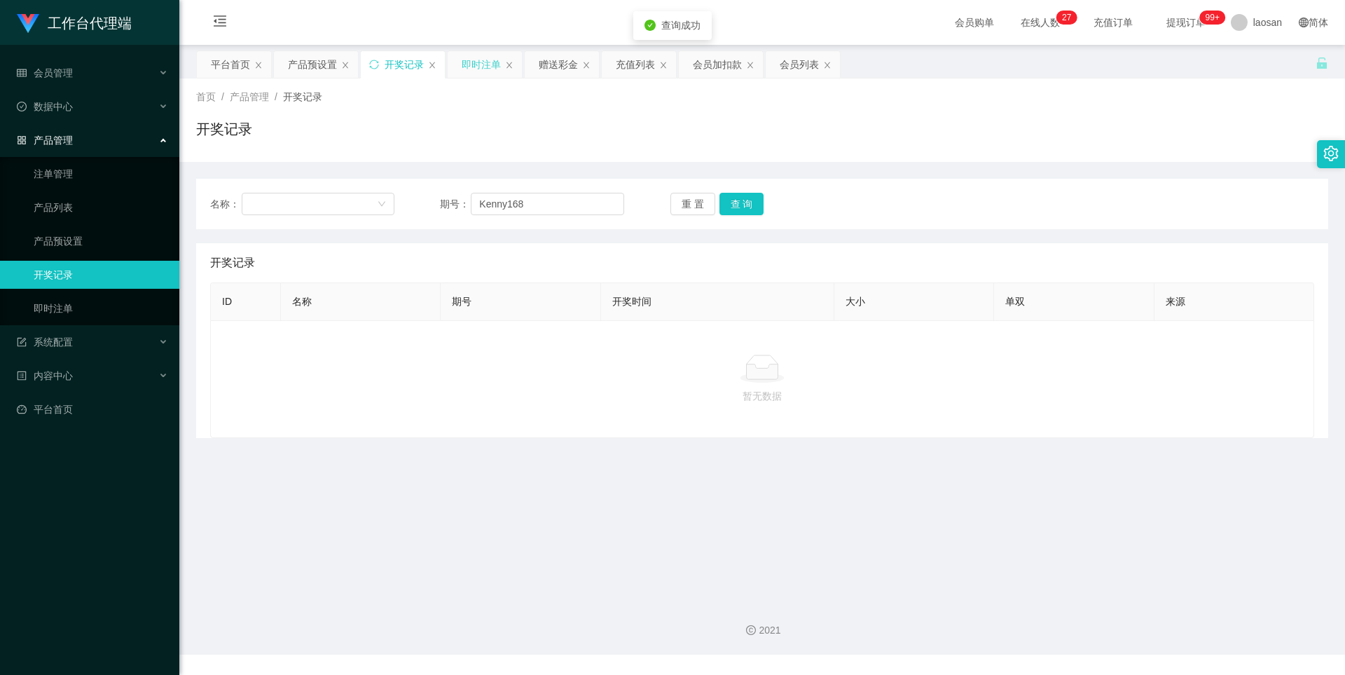
click at [474, 62] on div "即时注单" at bounding box center [481, 64] width 39 height 27
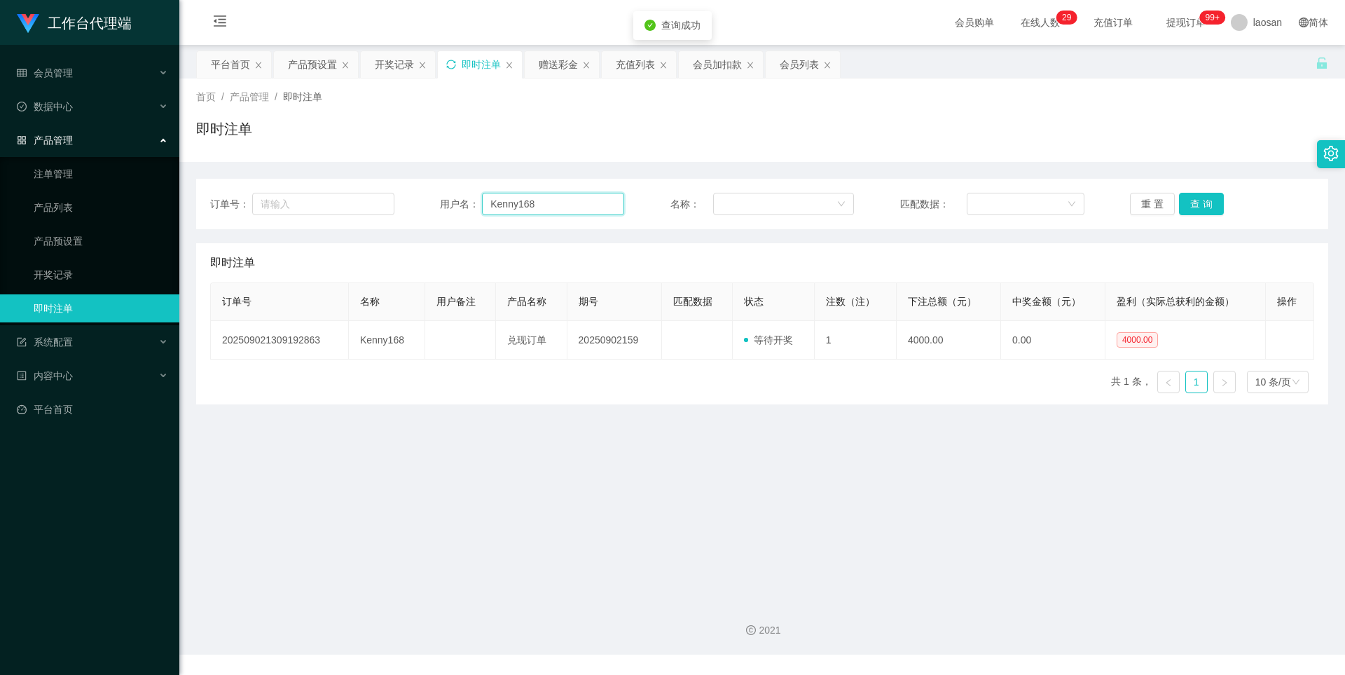
click at [579, 196] on input "Kenny168" at bounding box center [553, 204] width 142 height 22
click at [1198, 201] on button "查 询" at bounding box center [1201, 204] width 45 height 22
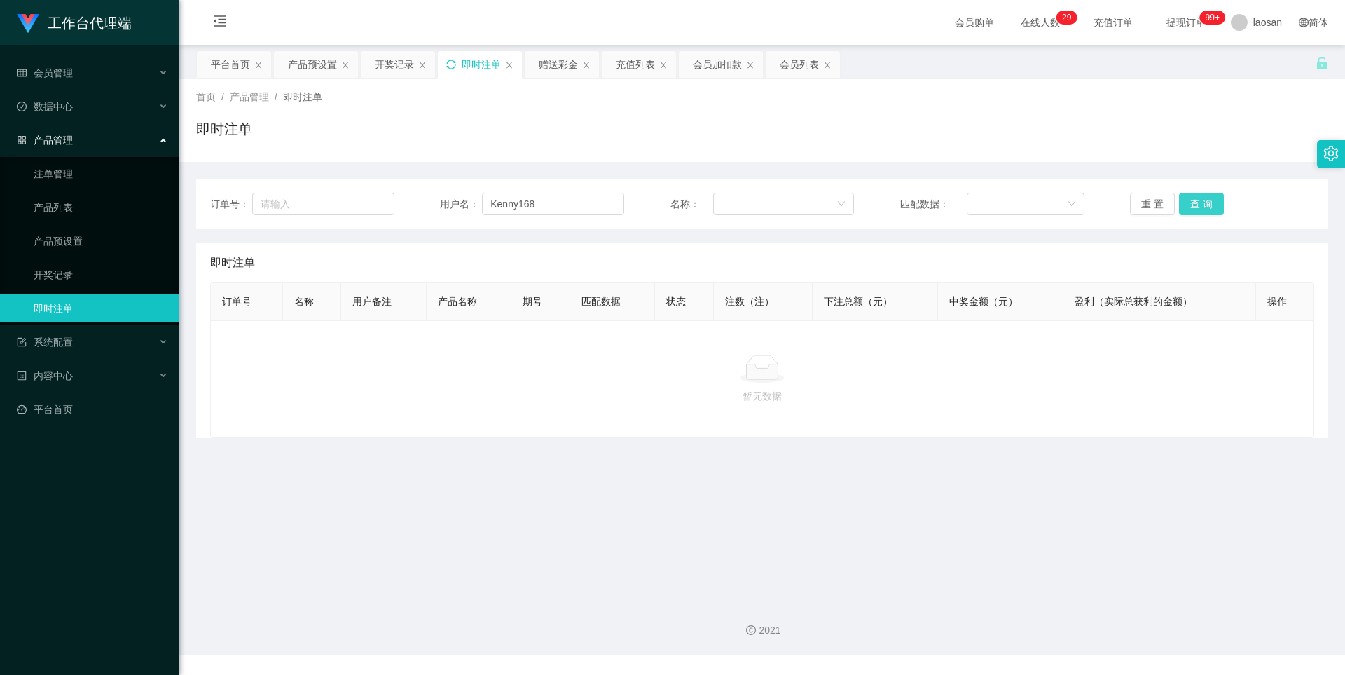
click at [1198, 201] on button "查 询" at bounding box center [1201, 204] width 45 height 22
click at [552, 203] on input "Kenny168" at bounding box center [553, 204] width 142 height 22
click at [306, 196] on div "订单号： 用户名： Kenny168 名称： 匹配数据： 重 置 查 询" at bounding box center [762, 204] width 1104 height 22
drag, startPoint x: 1212, startPoint y: 200, endPoint x: 1199, endPoint y: 202, distance: 12.8
click at [1212, 200] on button "查 询" at bounding box center [1201, 204] width 45 height 22
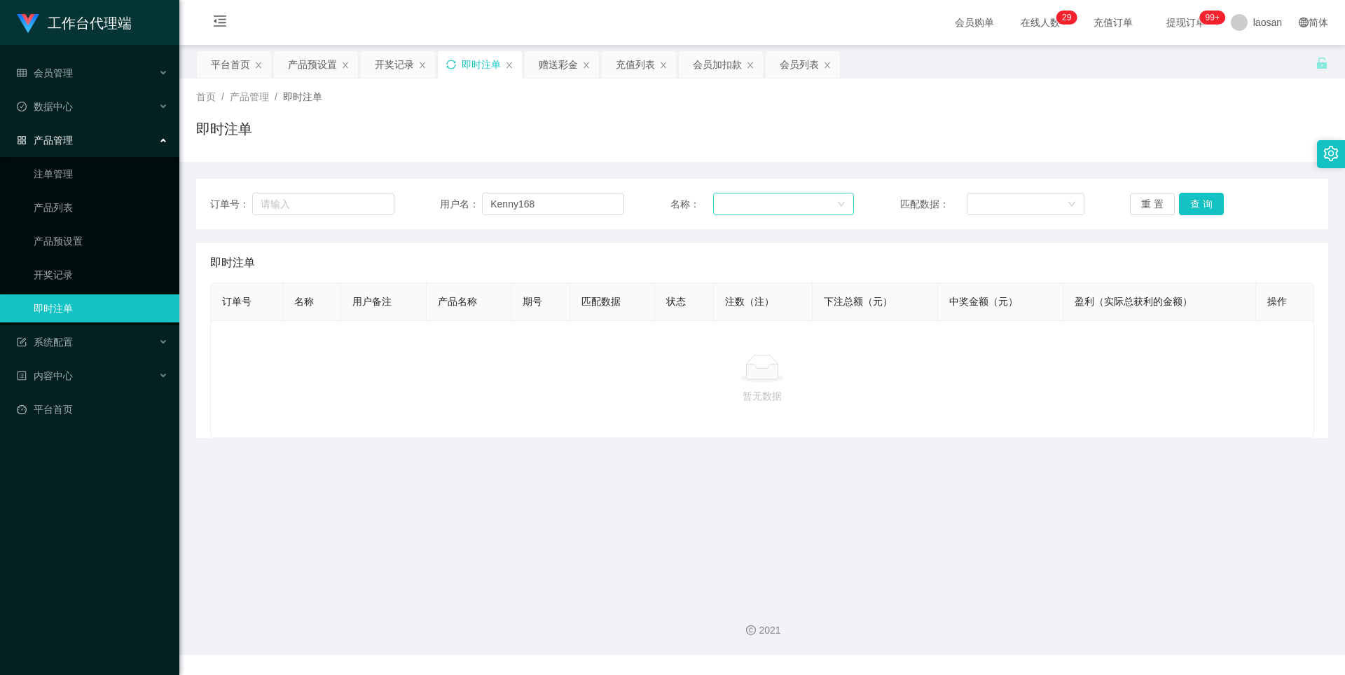
click at [805, 198] on div at bounding box center [779, 203] width 115 height 21
click at [765, 273] on li "兑现订单" at bounding box center [780, 277] width 140 height 22
click at [1200, 198] on button "查 询" at bounding box center [1201, 204] width 45 height 22
click at [1179, 200] on button "查 询" at bounding box center [1201, 204] width 45 height 22
click at [1197, 199] on button "查 询" at bounding box center [1201, 204] width 45 height 22
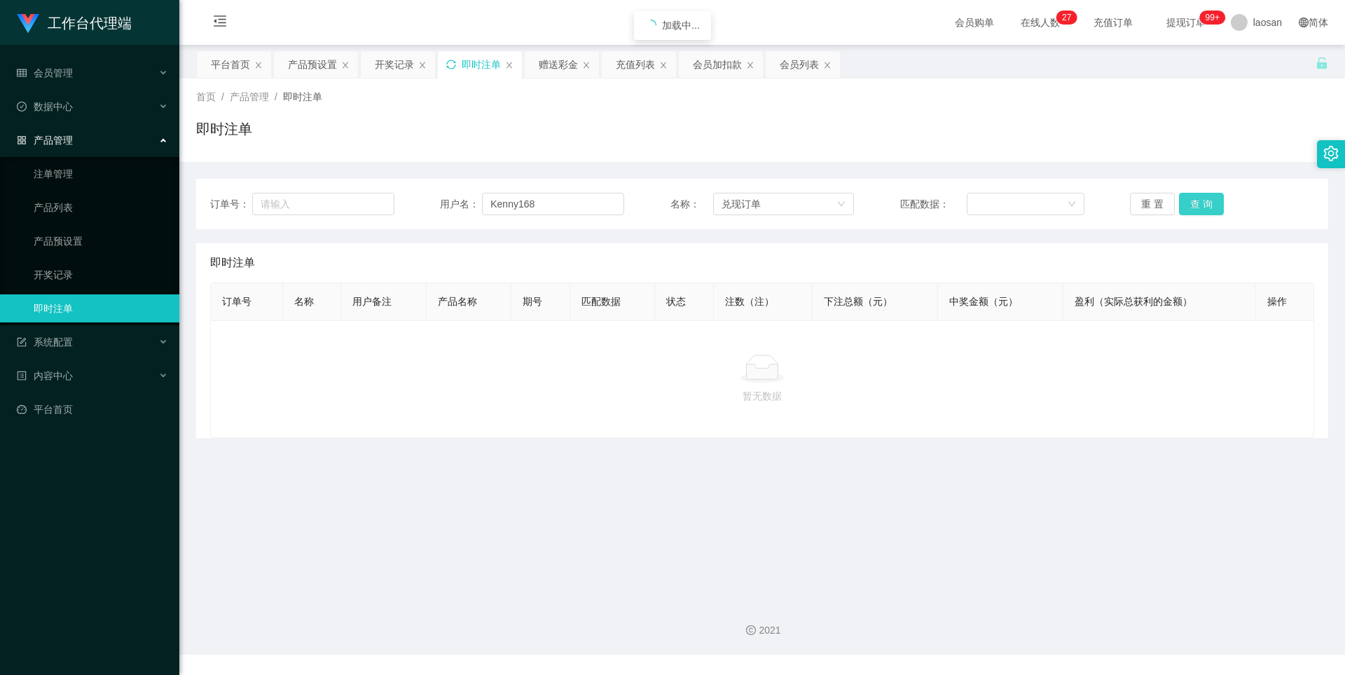
click at [1197, 199] on button "查 询" at bounding box center [1201, 204] width 45 height 22
click at [381, 67] on div "开奖记录" at bounding box center [394, 64] width 39 height 27
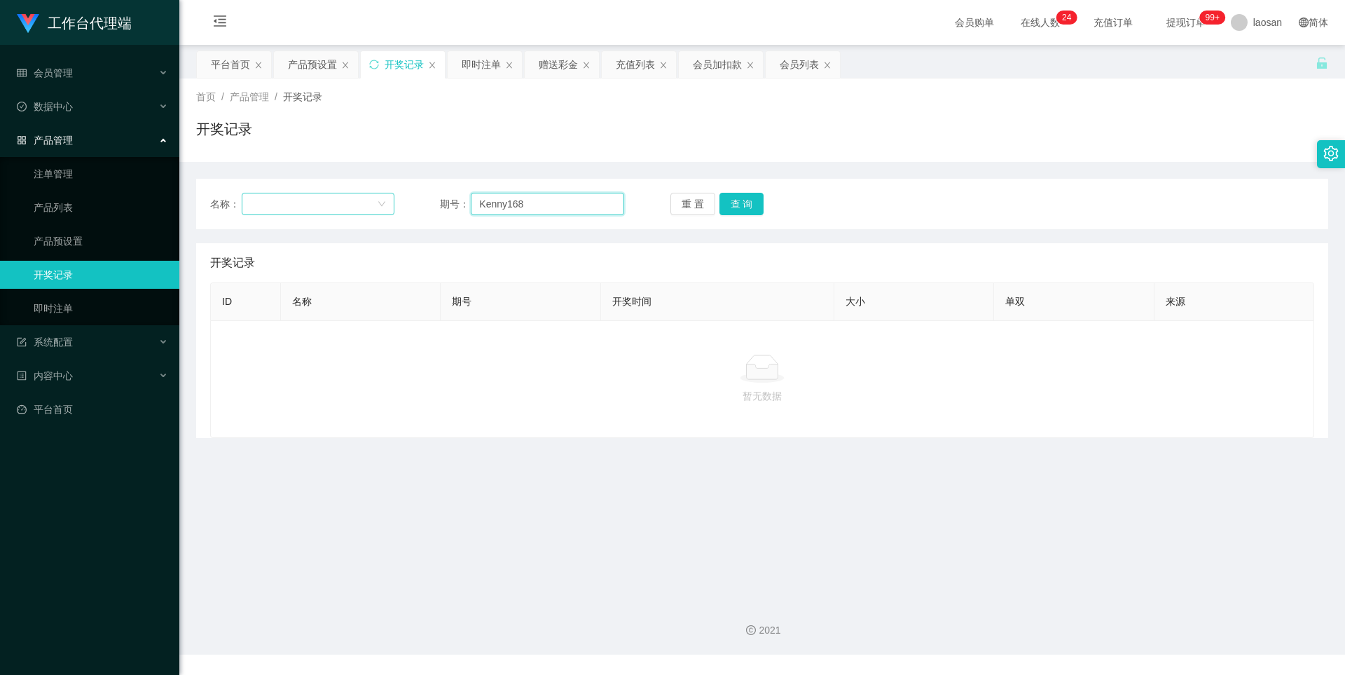
drag, startPoint x: 547, startPoint y: 208, endPoint x: 389, endPoint y: 213, distance: 157.7
click at [389, 213] on div "名称： 期号： Kenny168 重 置 查 询" at bounding box center [762, 204] width 1104 height 22
click at [720, 205] on button "查 询" at bounding box center [742, 204] width 45 height 22
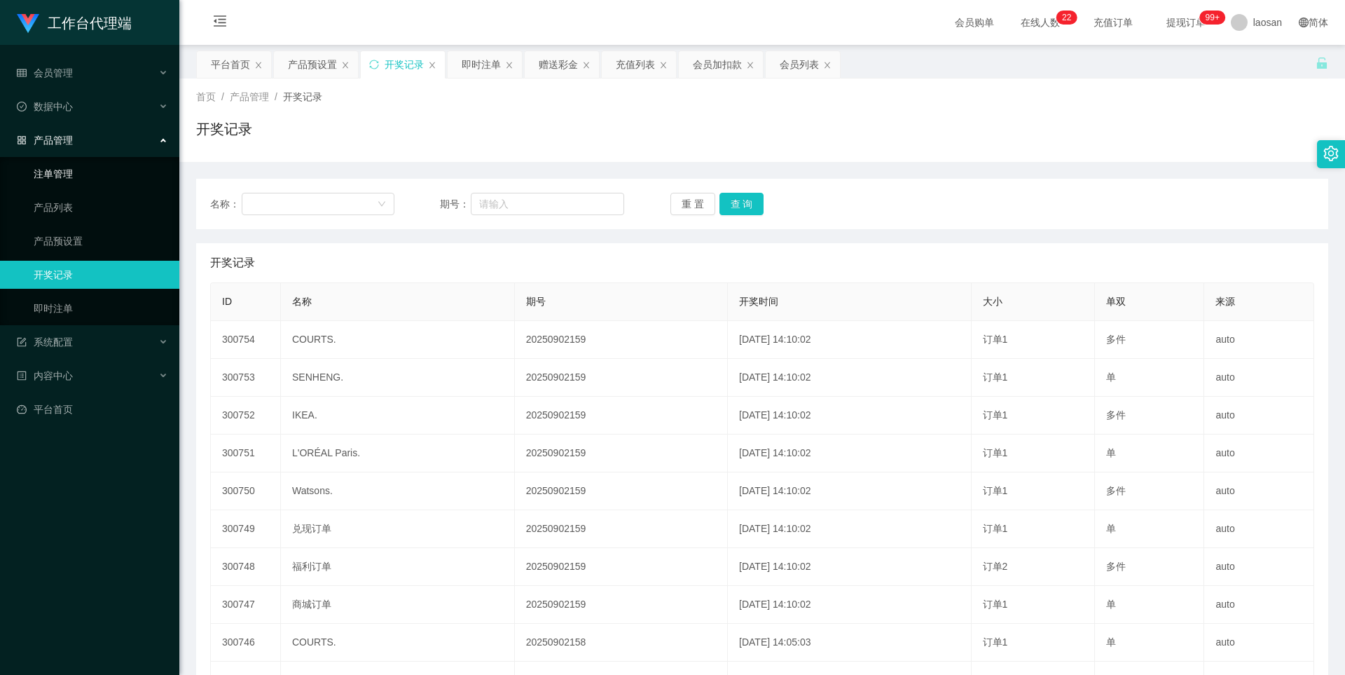
click at [82, 181] on link "注单管理" at bounding box center [101, 174] width 135 height 28
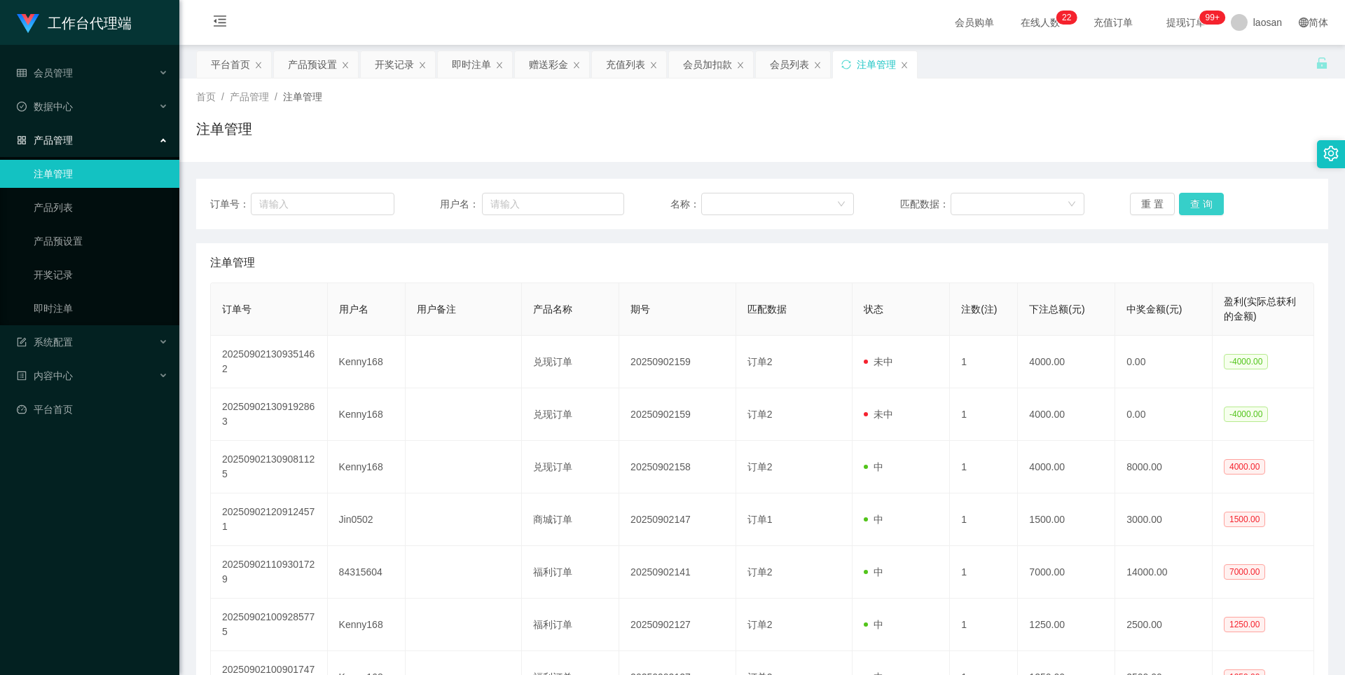
click at [1205, 212] on button "查 询" at bounding box center [1201, 204] width 45 height 22
drag, startPoint x: 1205, startPoint y: 212, endPoint x: 1181, endPoint y: 246, distance: 41.4
click at [1205, 212] on button "查 询" at bounding box center [1201, 204] width 45 height 22
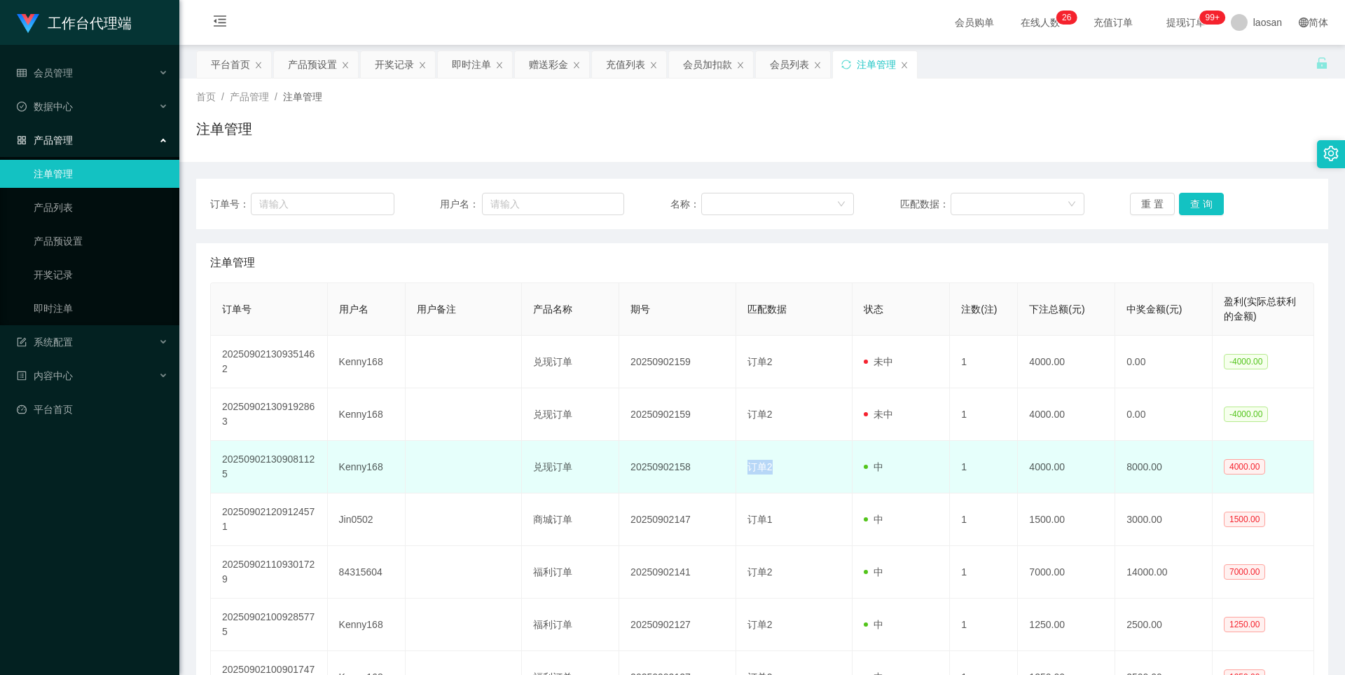
drag, startPoint x: 774, startPoint y: 467, endPoint x: 745, endPoint y: 472, distance: 29.1
click at [745, 472] on td "订单2" at bounding box center [795, 467] width 117 height 53
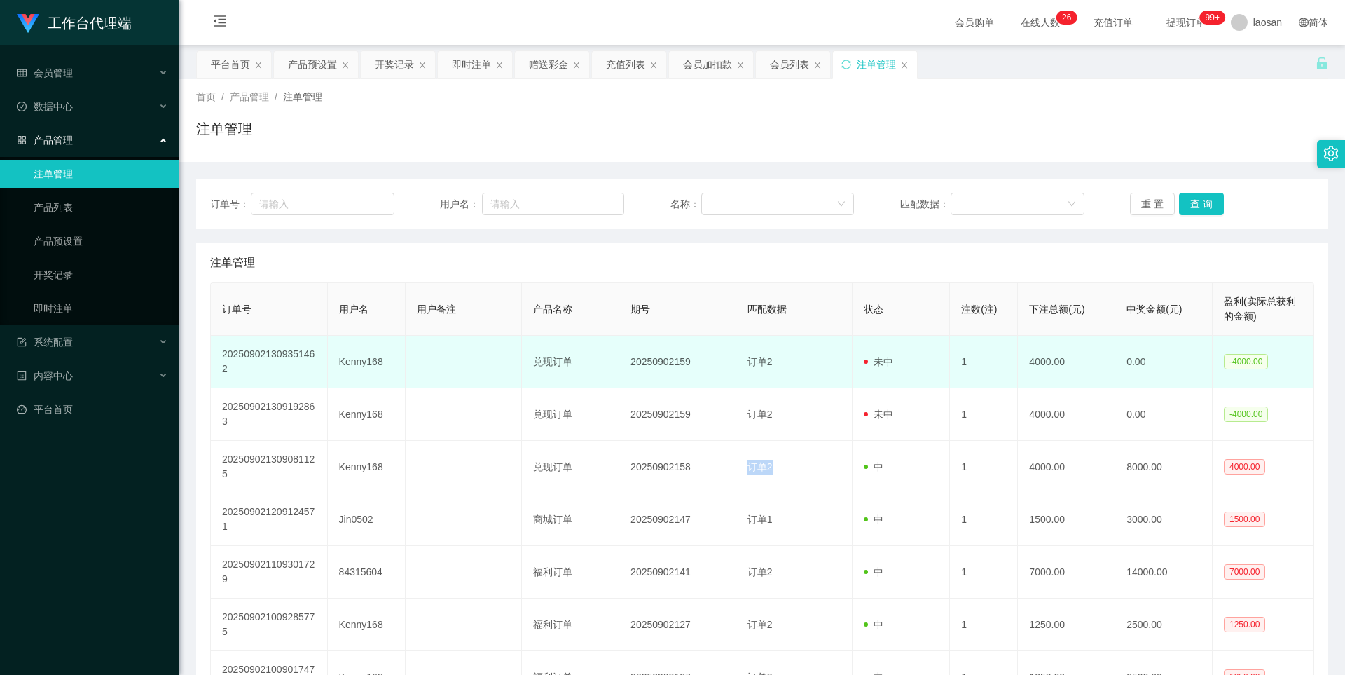
copy span "订单2"
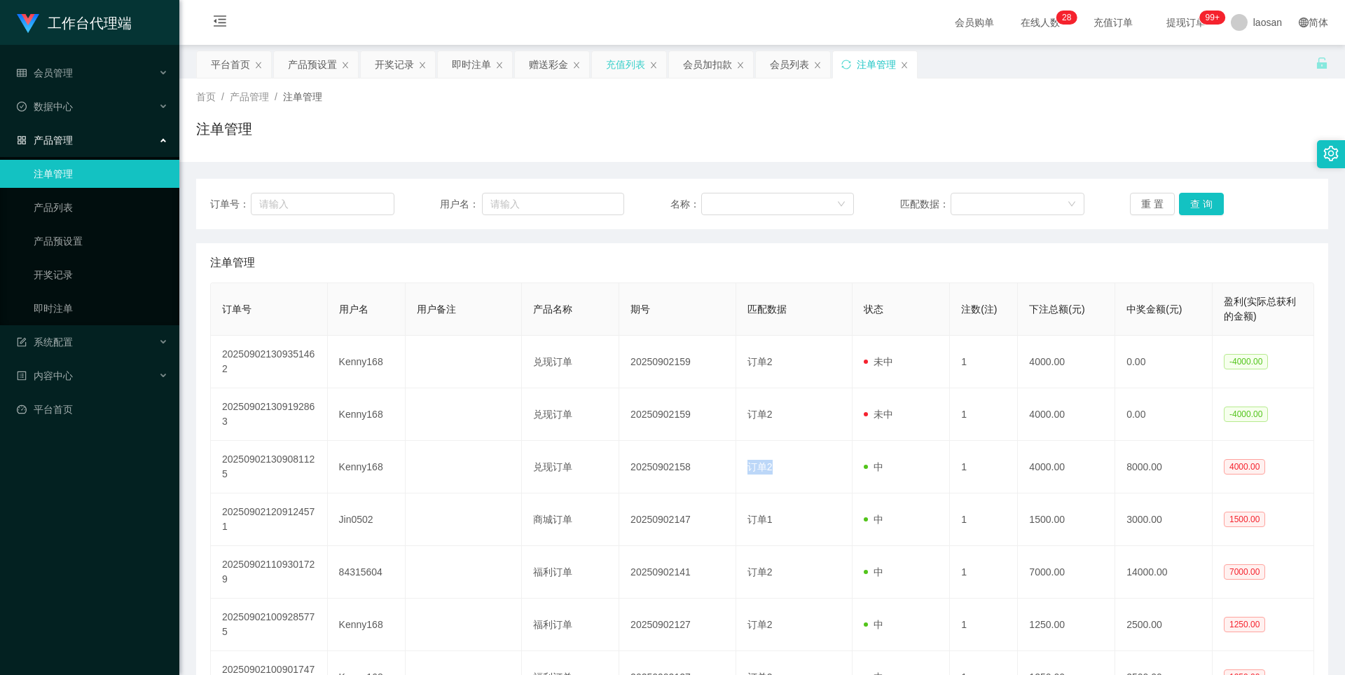
click at [630, 64] on div "充值列表" at bounding box center [625, 64] width 39 height 27
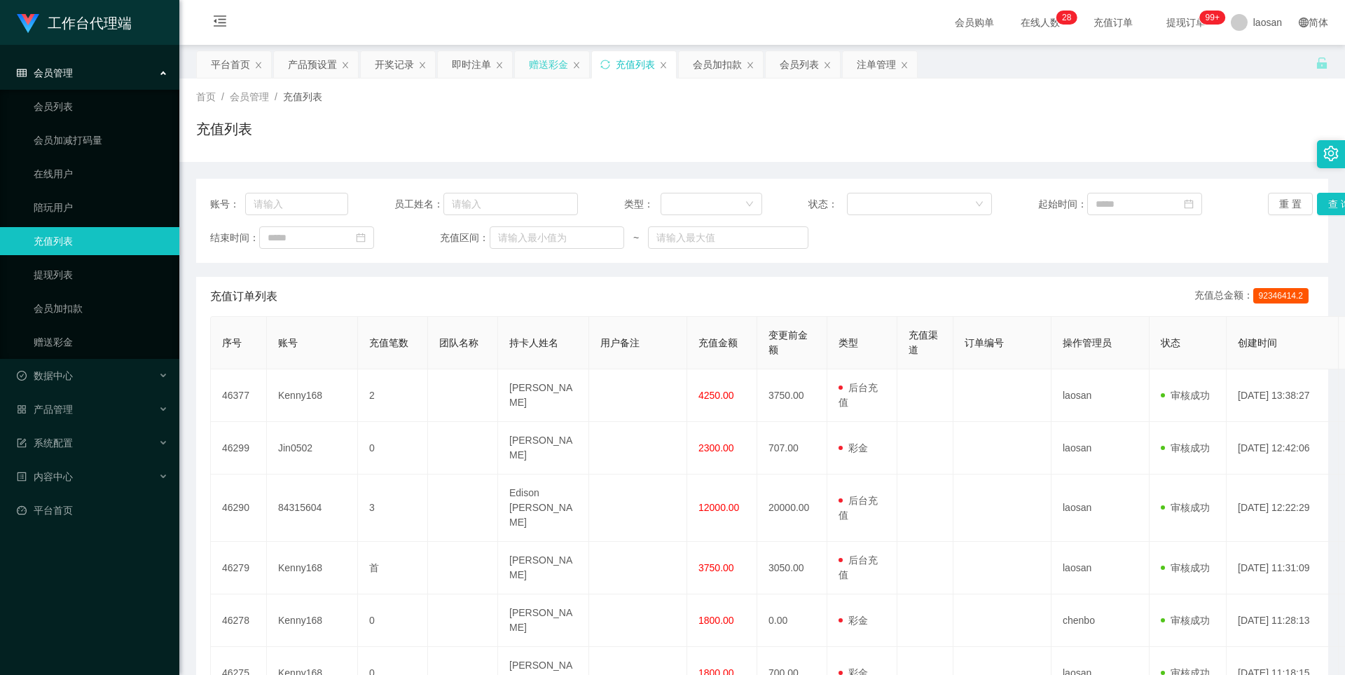
click at [535, 62] on div "赠送彩金" at bounding box center [548, 64] width 39 height 27
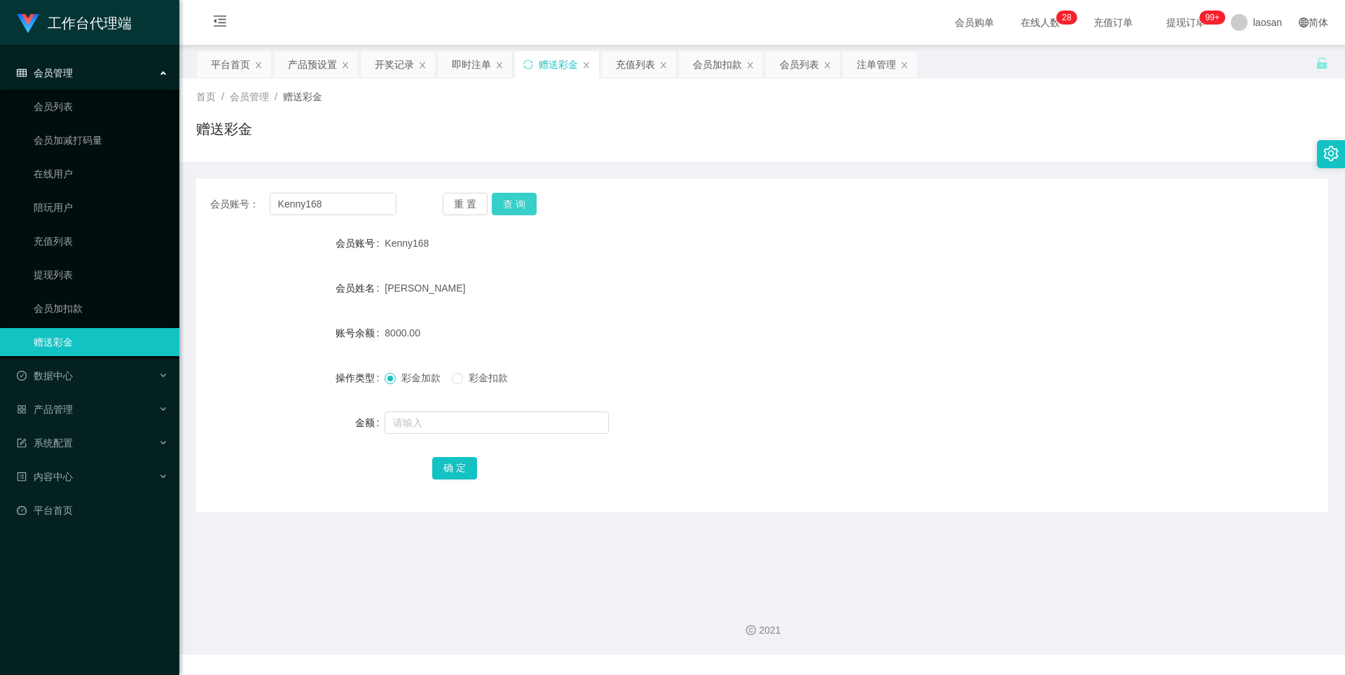
click at [512, 207] on button "查 询" at bounding box center [514, 204] width 45 height 22
click at [512, 207] on div "重 置 查 询" at bounding box center [536, 204] width 186 height 22
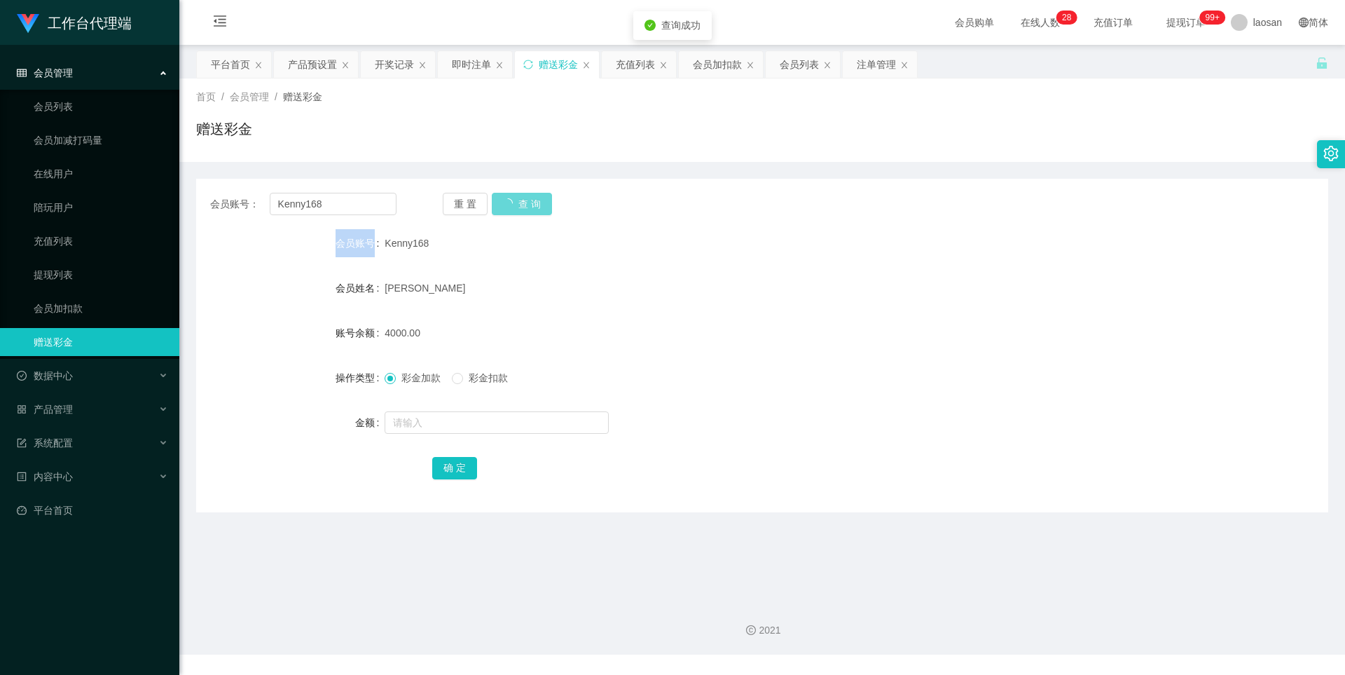
click at [512, 207] on div "重 置 查 询" at bounding box center [536, 204] width 186 height 22
drag, startPoint x: 549, startPoint y: 269, endPoint x: 413, endPoint y: 261, distance: 136.2
click at [548, 270] on form "会员账号 Kenny168 会员姓名 [PERSON_NAME] 账号余额 4000.00 操作类型 彩金加款 彩金扣款 金额 确 定" at bounding box center [762, 355] width 1132 height 252
click at [455, 420] on input "text" at bounding box center [497, 422] width 224 height 22
drag, startPoint x: 439, startPoint y: 424, endPoint x: 395, endPoint y: 424, distance: 44.1
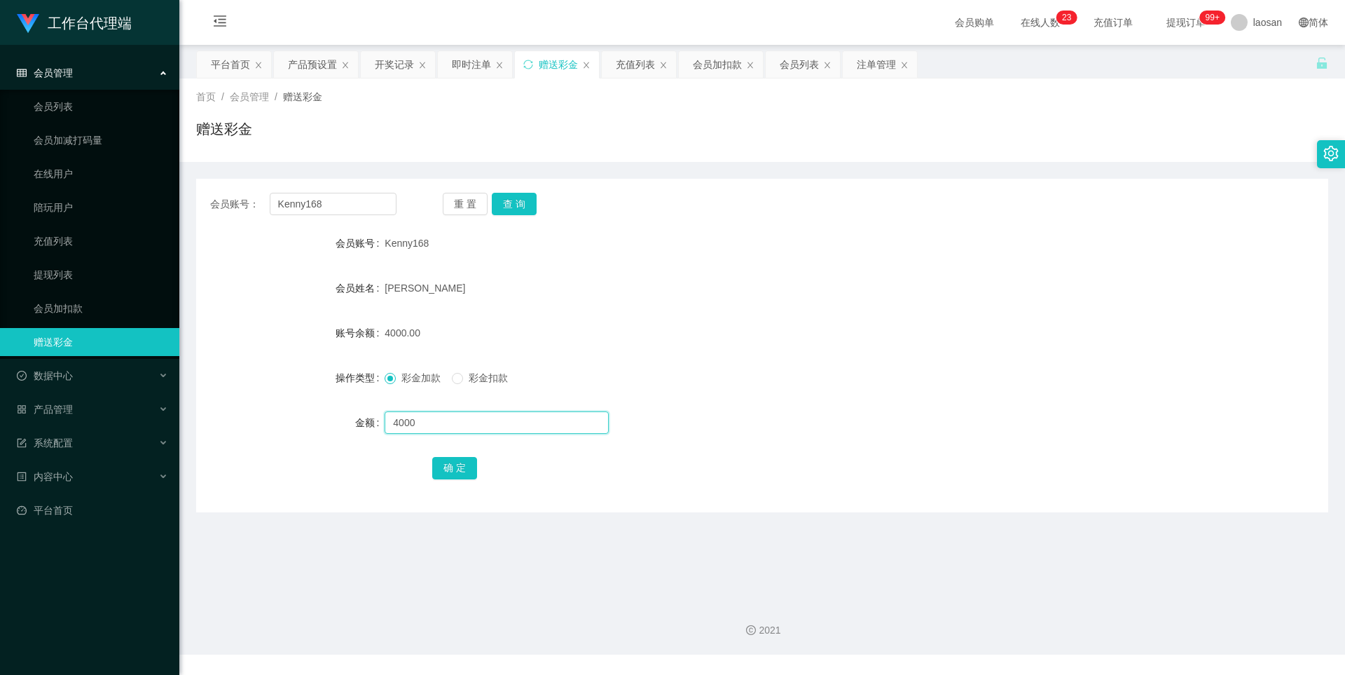
click at [395, 424] on input "4000" at bounding box center [497, 422] width 224 height 22
click at [420, 418] on input "4000" at bounding box center [497, 422] width 224 height 22
drag, startPoint x: 425, startPoint y: 420, endPoint x: 317, endPoint y: 419, distance: 107.2
click at [317, 419] on div "金额 4000" at bounding box center [762, 423] width 1132 height 28
type input "1"
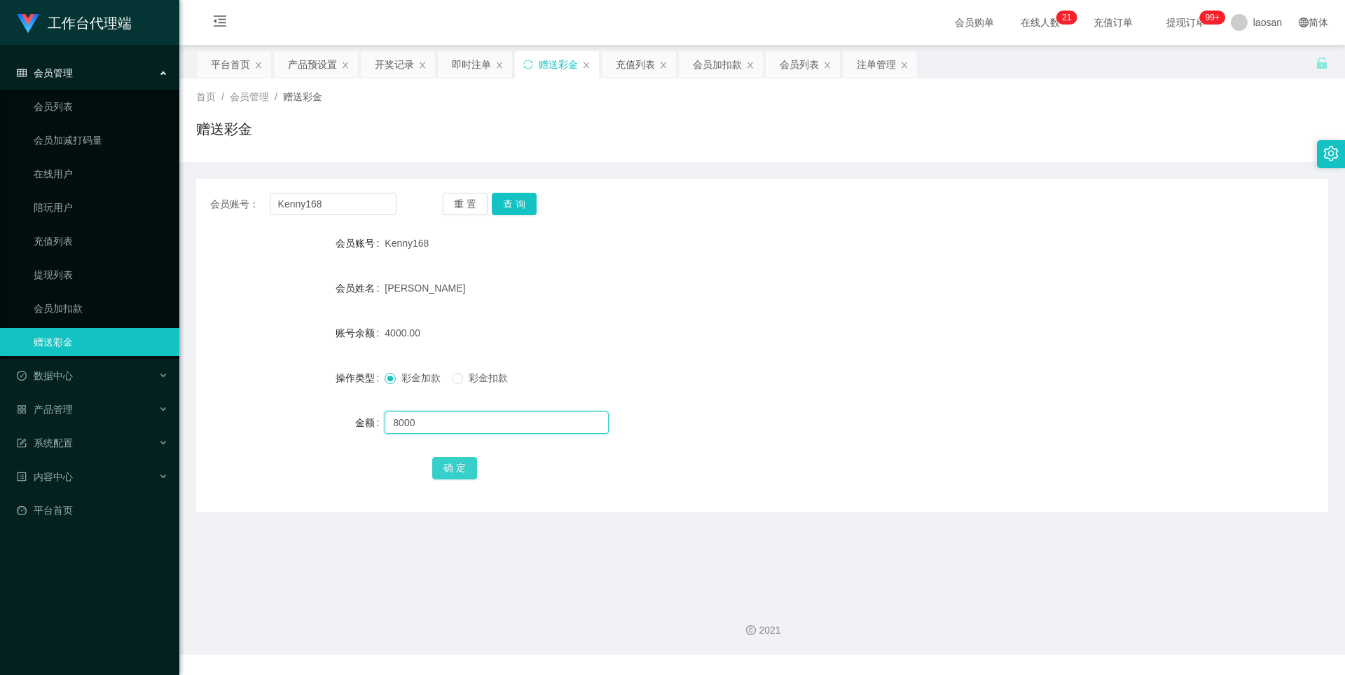
type input "8000"
click at [452, 466] on button "确 定" at bounding box center [454, 468] width 45 height 22
click at [737, 261] on form "会员账号 Kenny168 会员姓名 [PERSON_NAME] 账号余额 12000.00 操作类型 彩金加款 彩金扣款 金额 确 定" at bounding box center [762, 355] width 1132 height 252
